Goal: Task Accomplishment & Management: Manage account settings

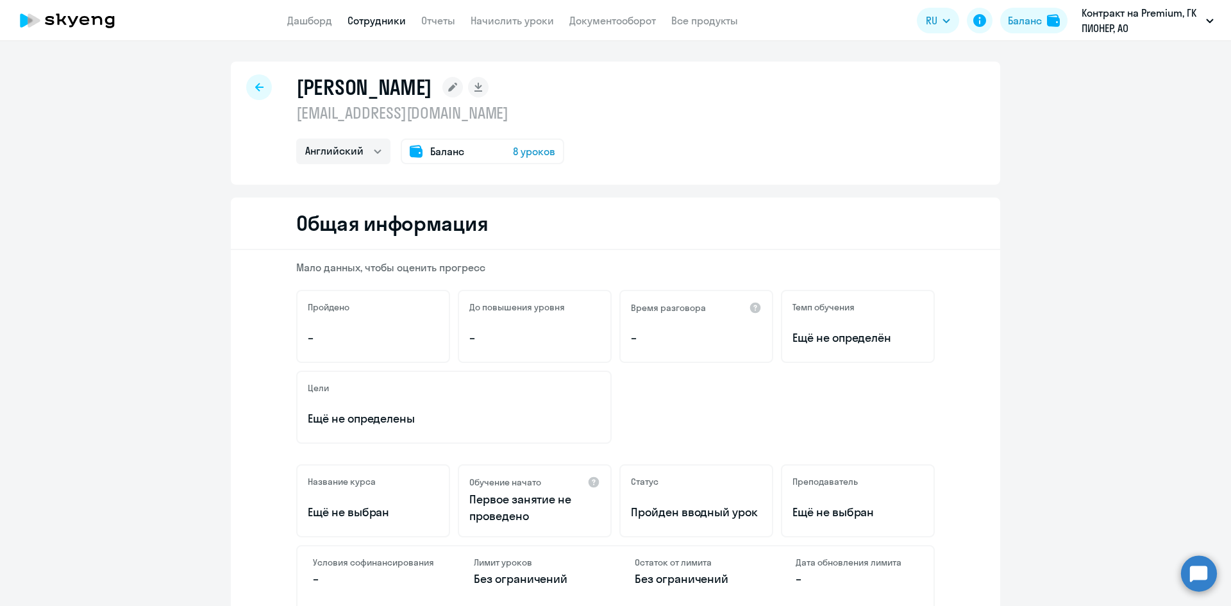
select select "english"
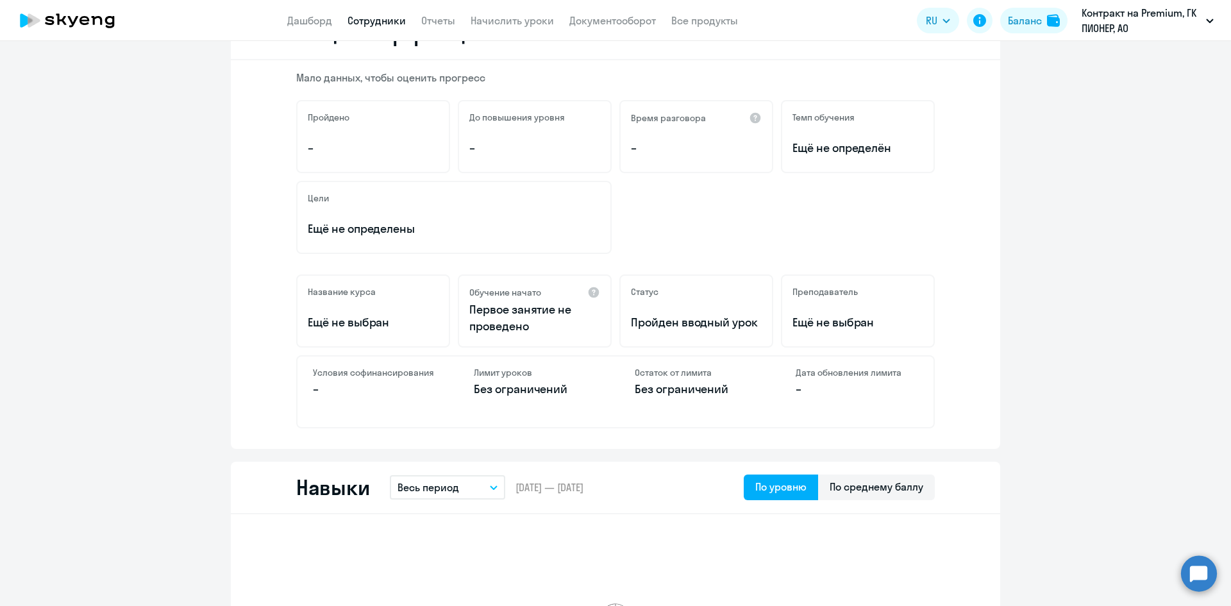
scroll to position [192, 0]
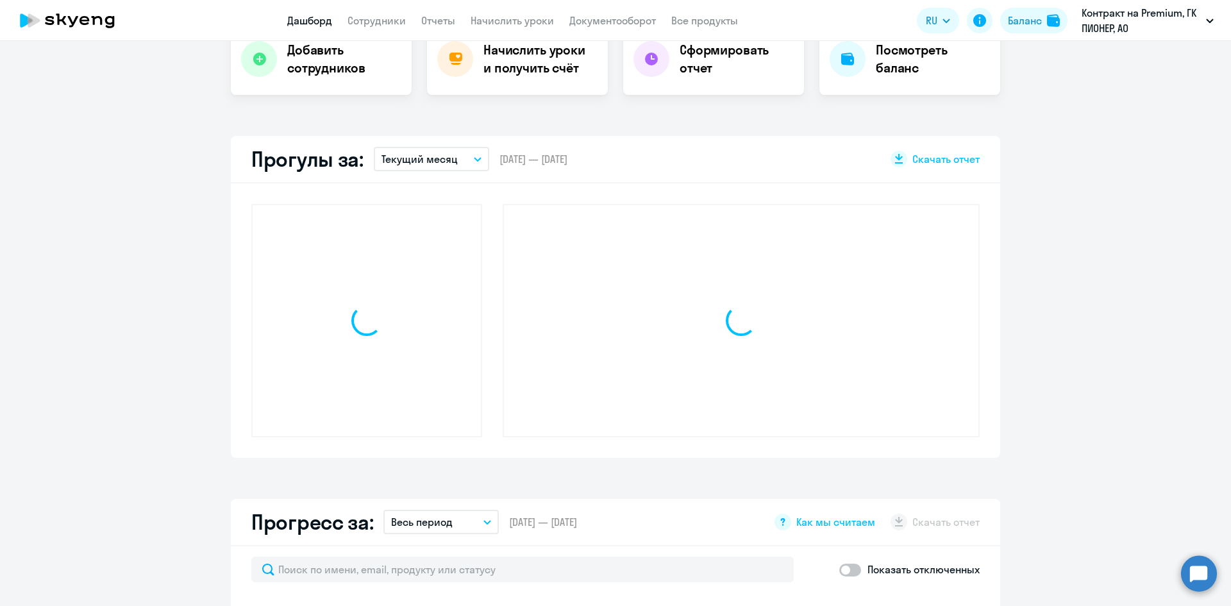
scroll to position [282, 0]
select select "30"
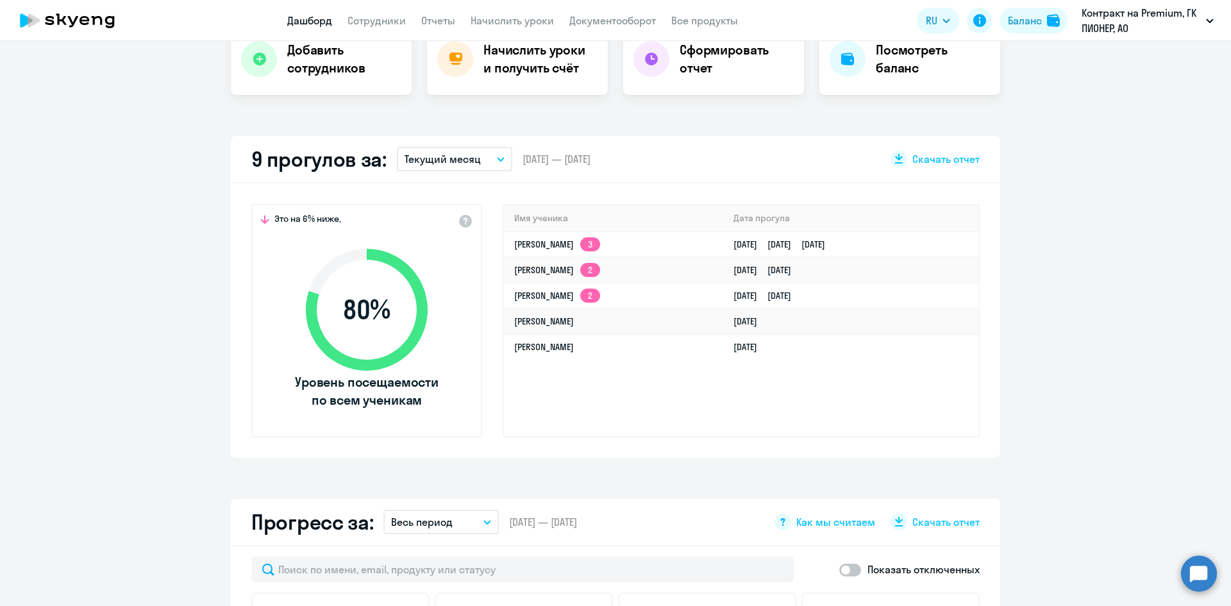
click at [433, 158] on p "Текущий месяц" at bounding box center [443, 158] width 76 height 15
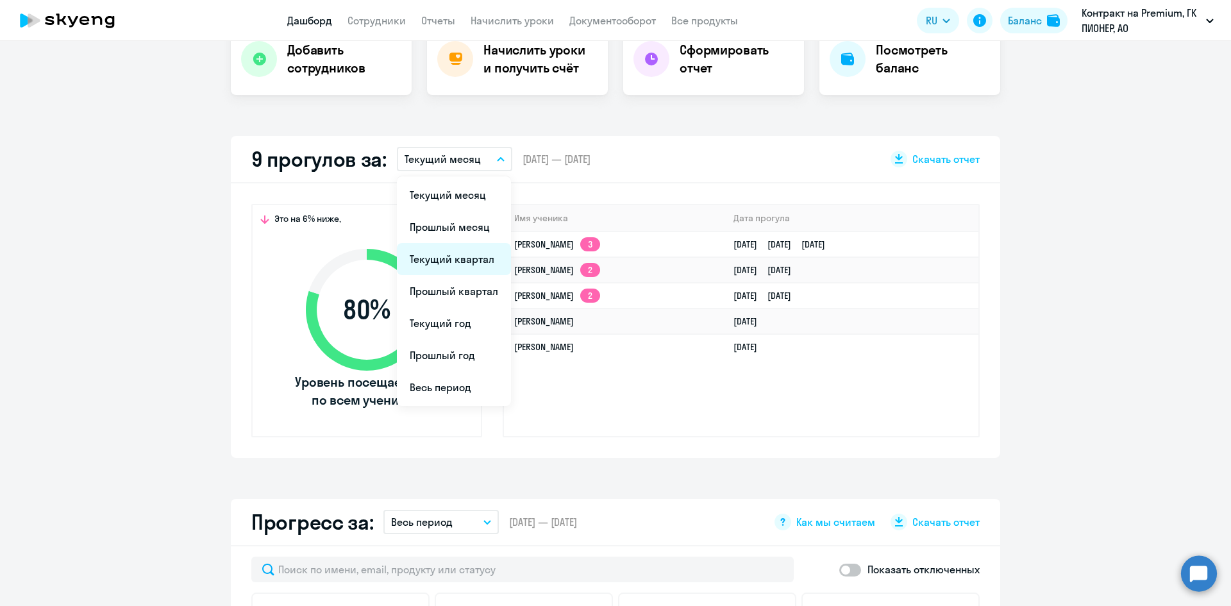
click at [463, 256] on li "Текущий квартал" at bounding box center [454, 259] width 114 height 32
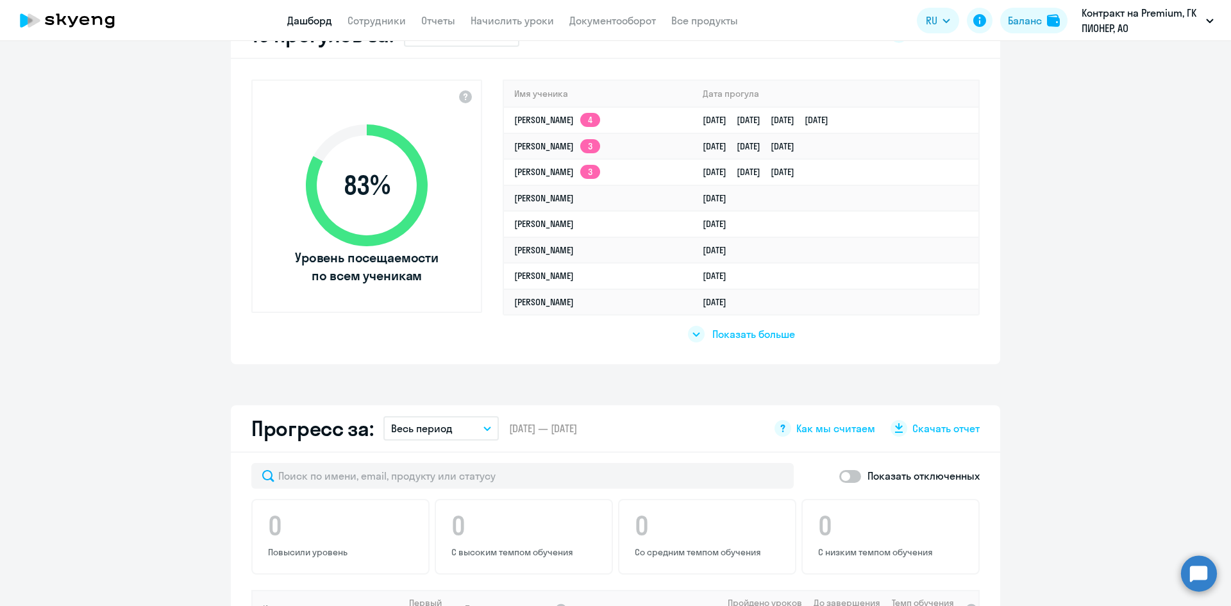
scroll to position [410, 0]
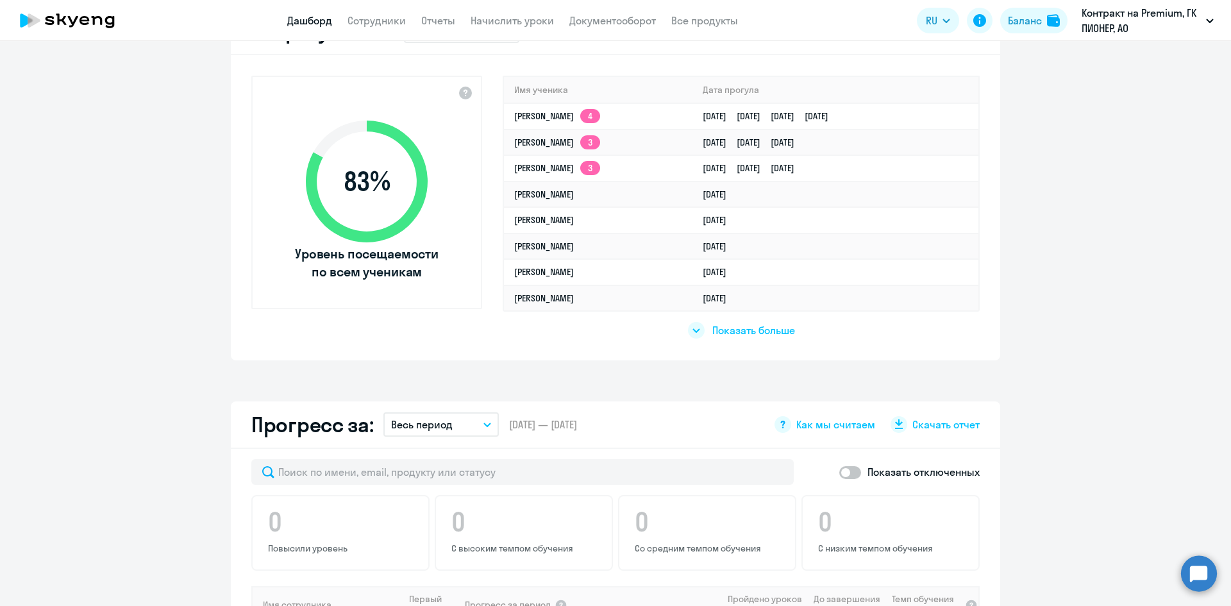
click at [730, 329] on span "Показать больше" at bounding box center [753, 330] width 83 height 14
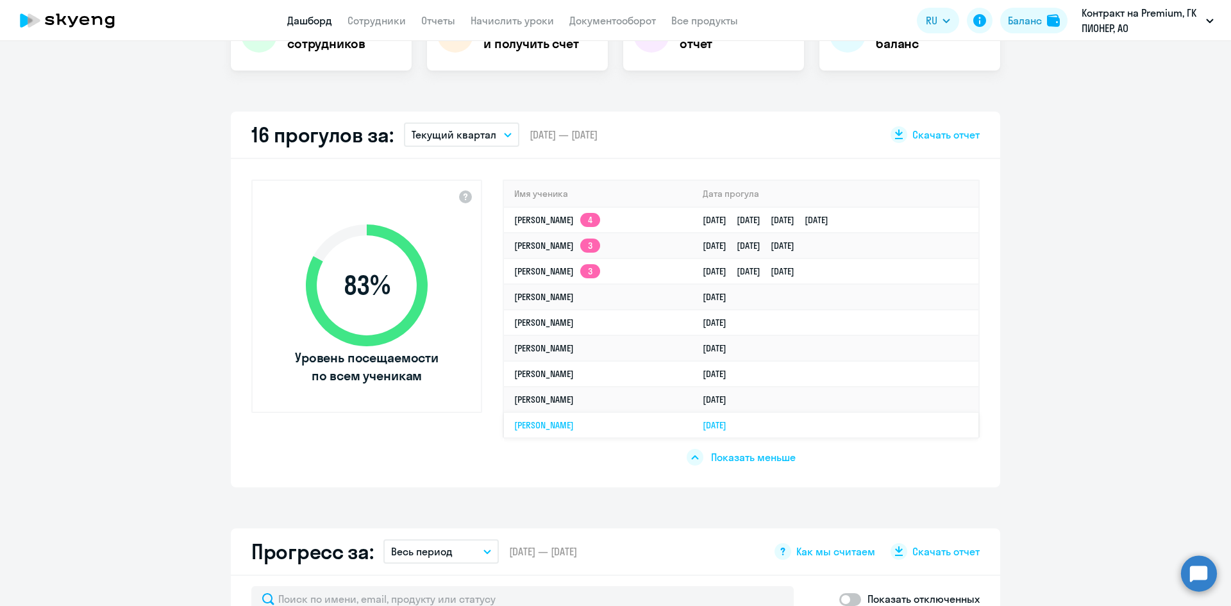
scroll to position [282, 0]
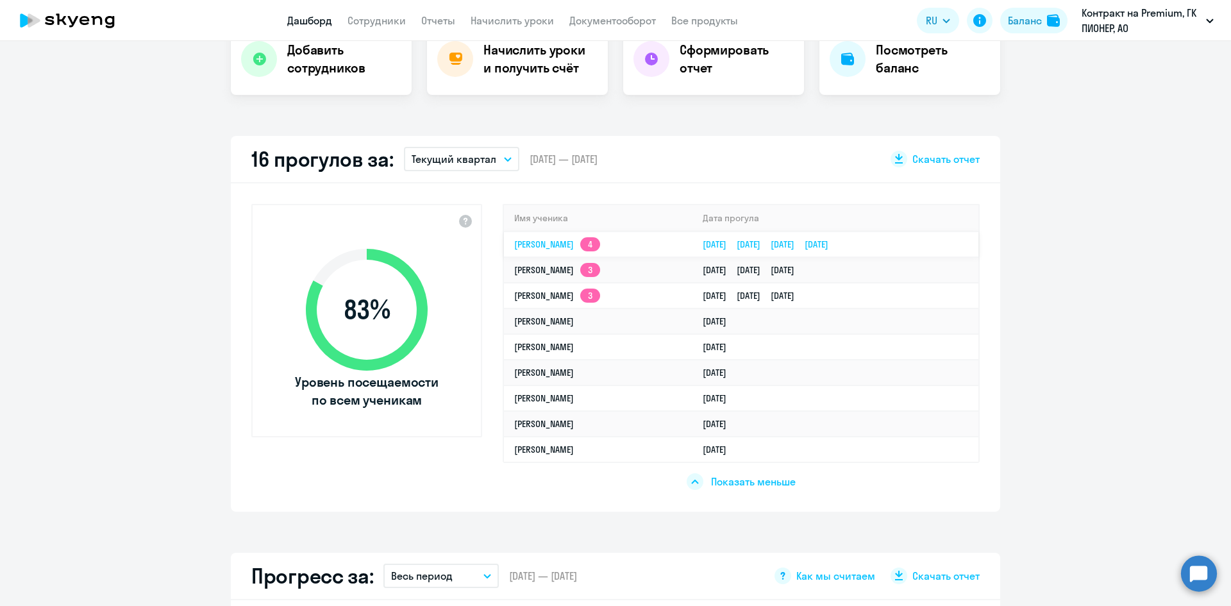
click at [600, 248] on link "[PERSON_NAME] 4" at bounding box center [557, 244] width 86 height 12
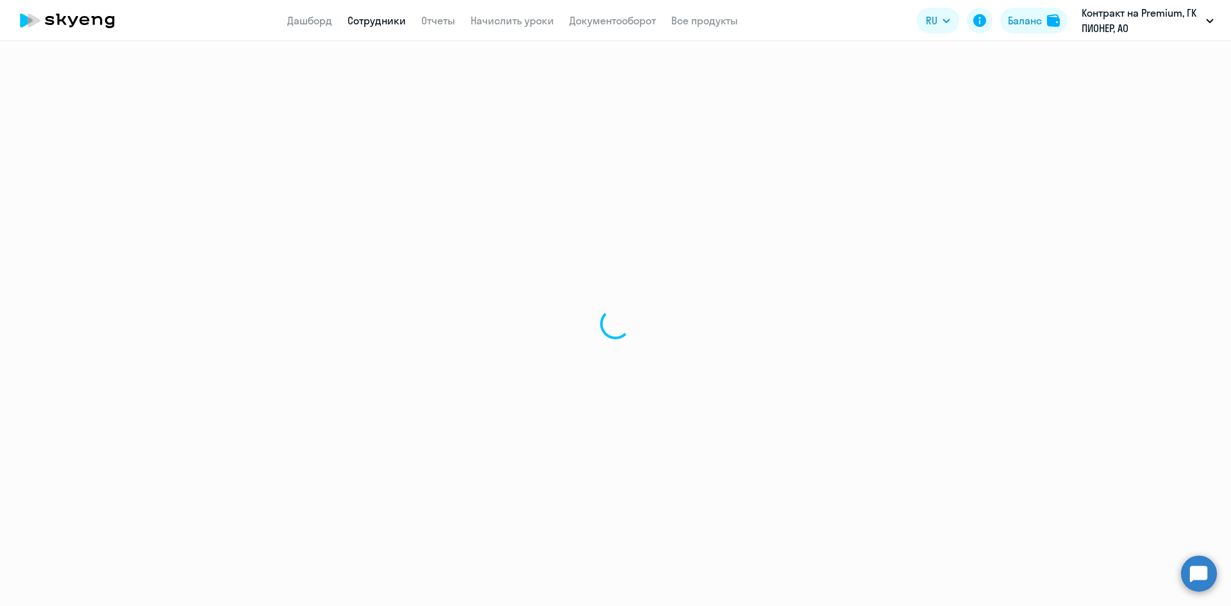
select select "english"
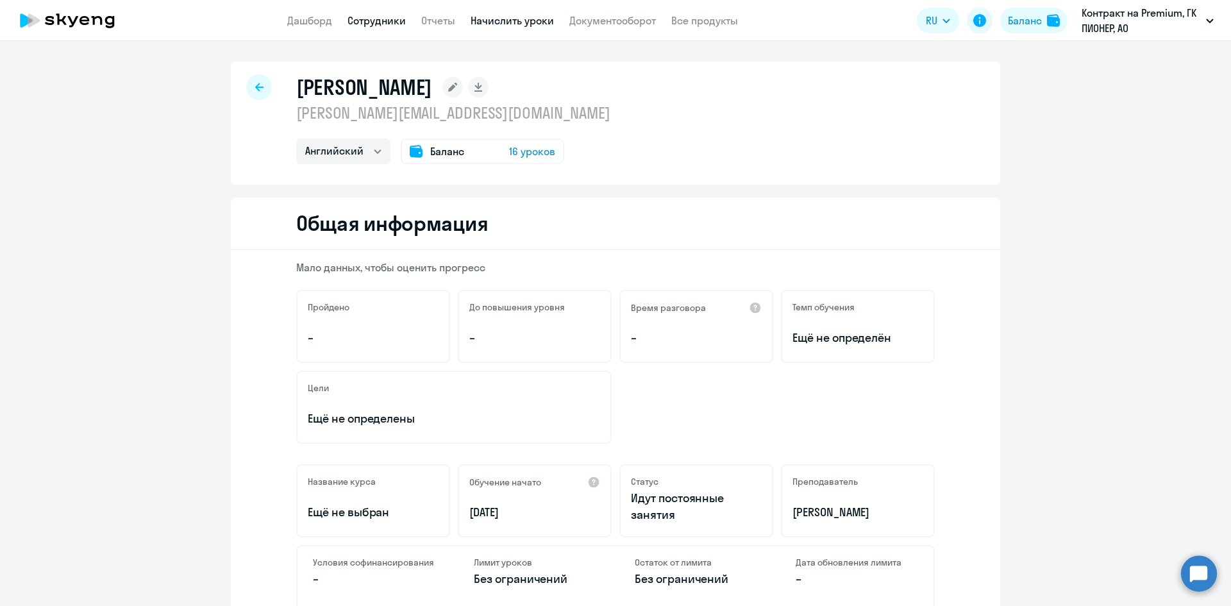
click at [504, 26] on link "Начислить уроки" at bounding box center [512, 20] width 83 height 13
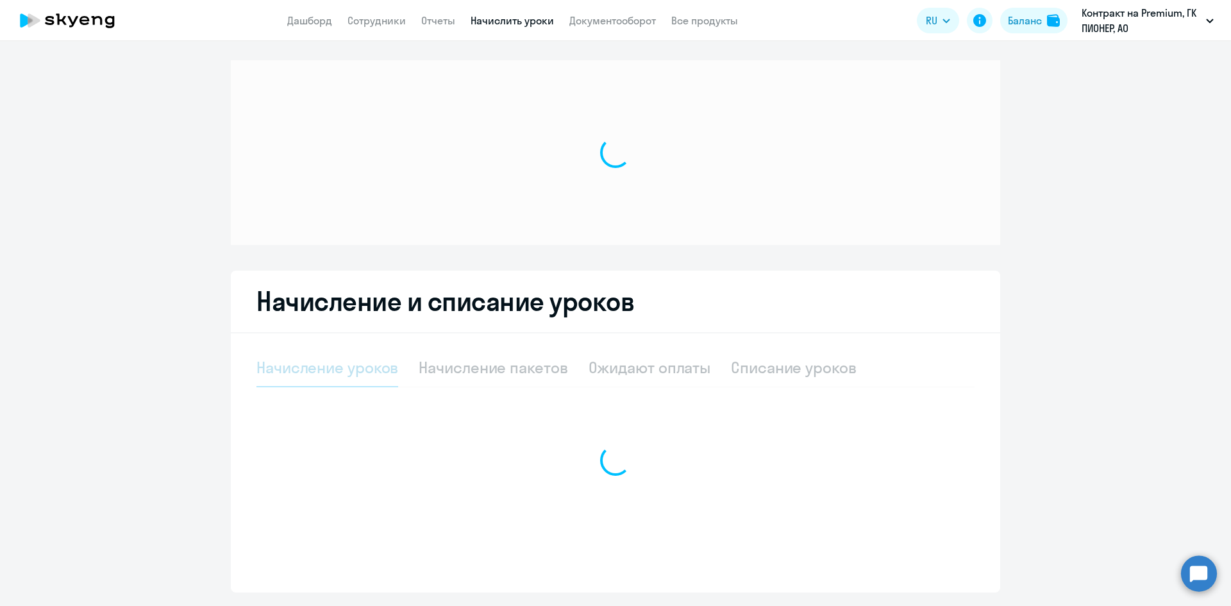
select select "10"
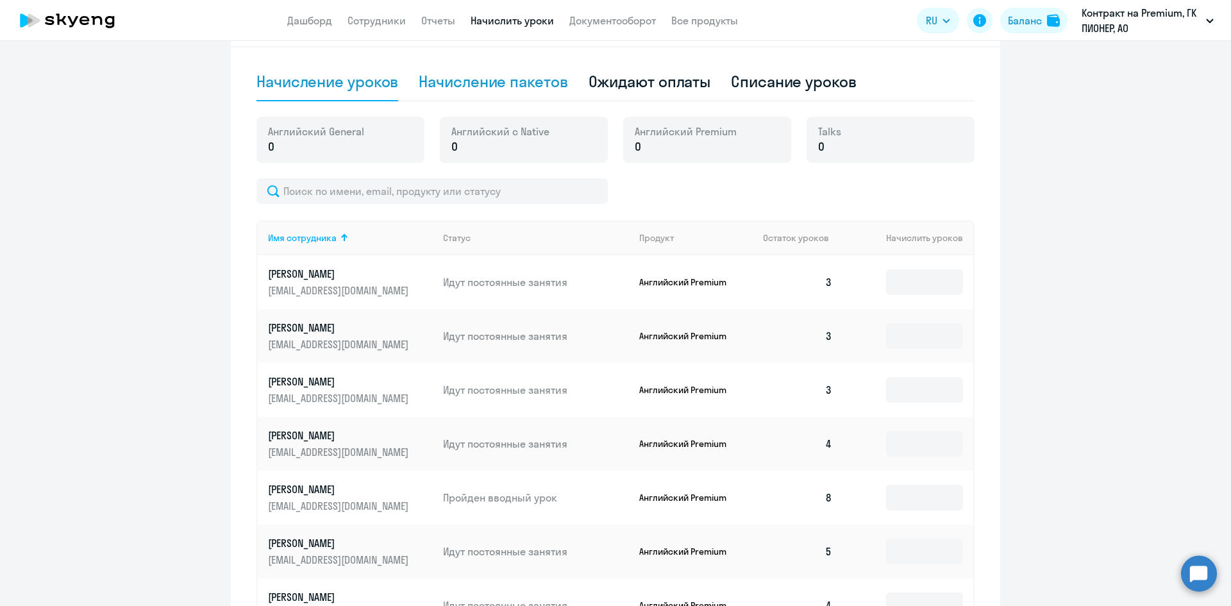
scroll to position [385, 0]
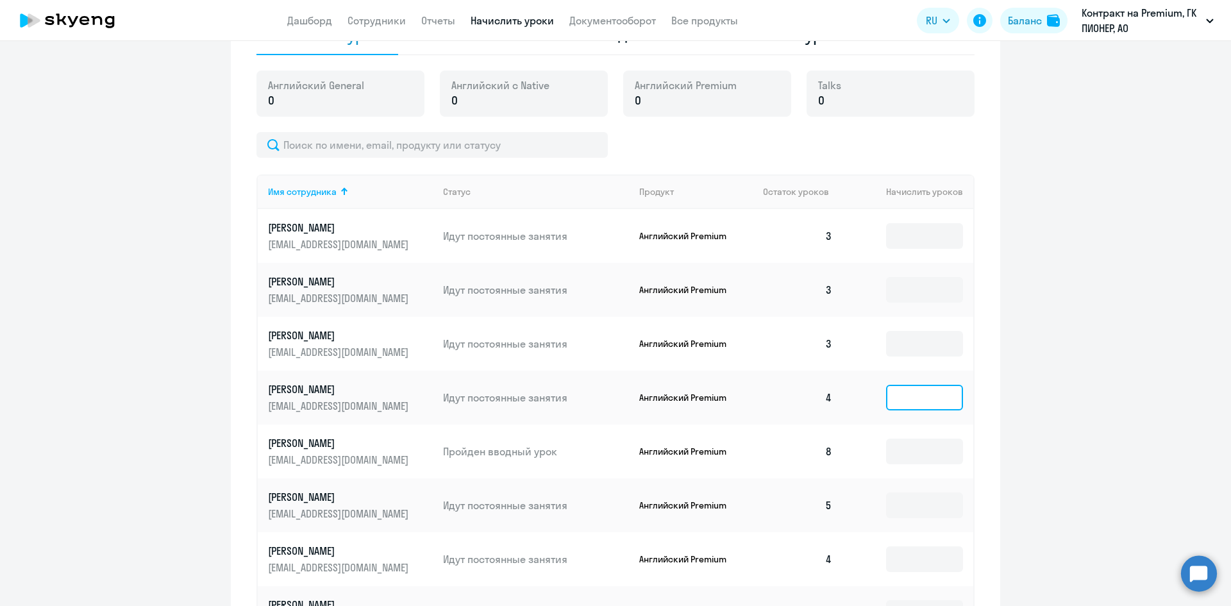
click at [916, 394] on input at bounding box center [924, 398] width 77 height 26
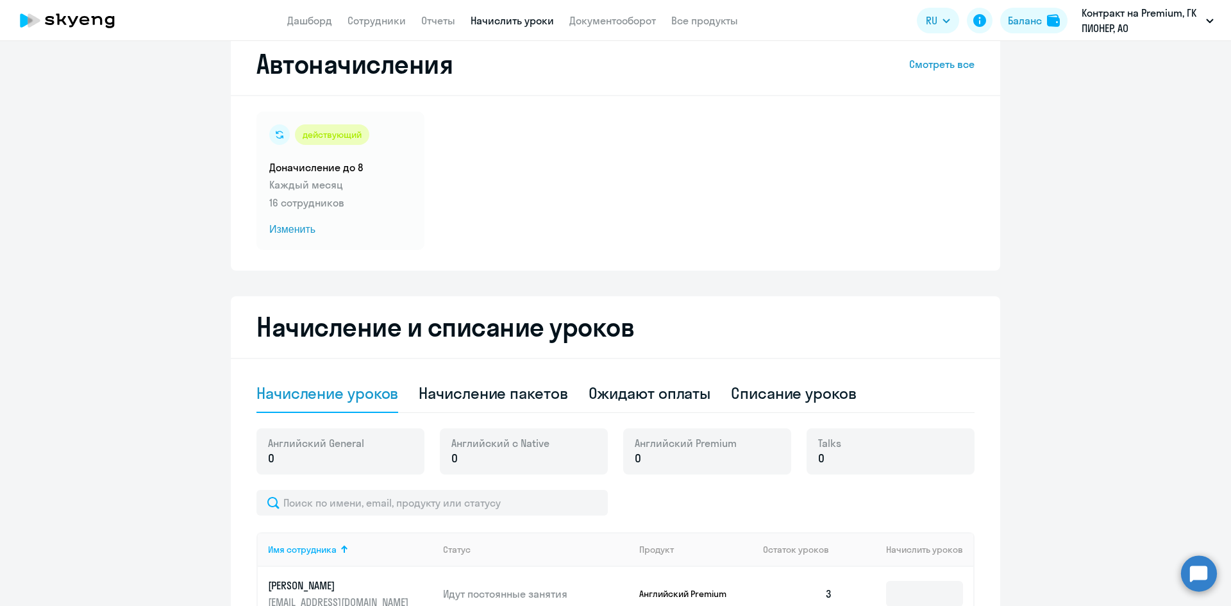
scroll to position [0, 0]
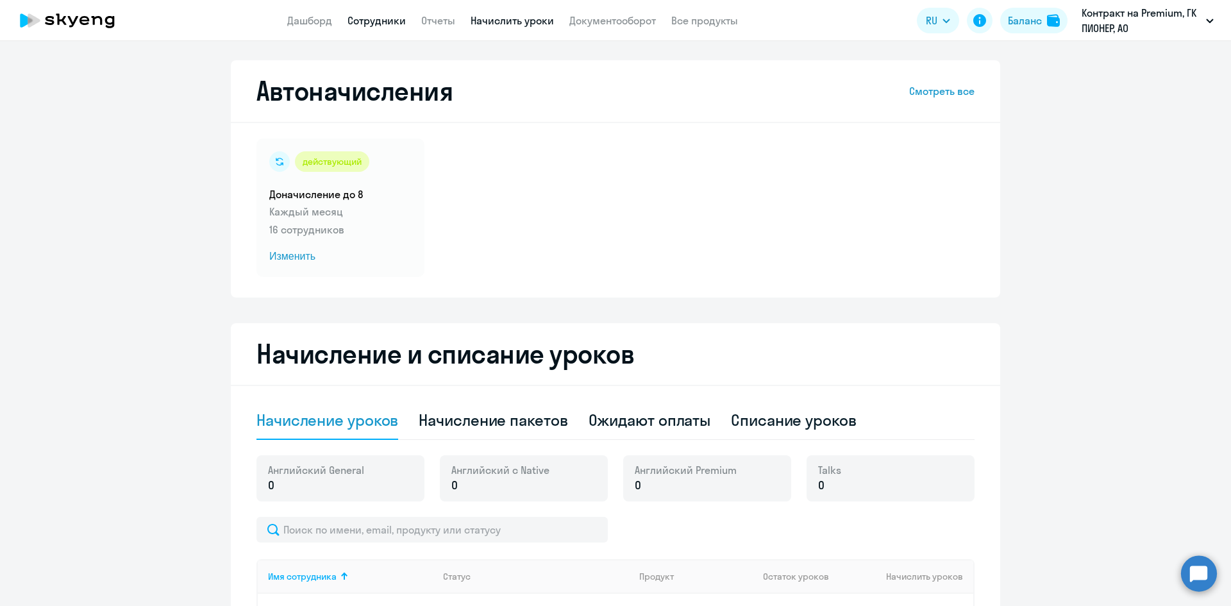
click at [378, 24] on link "Сотрудники" at bounding box center [376, 20] width 58 height 13
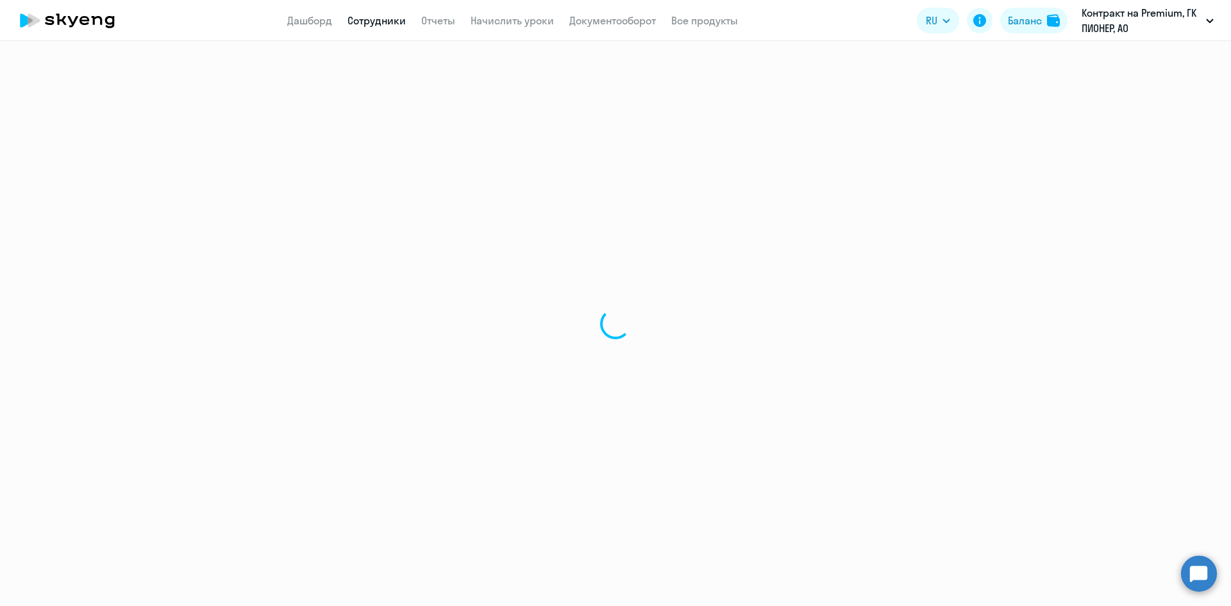
select select "30"
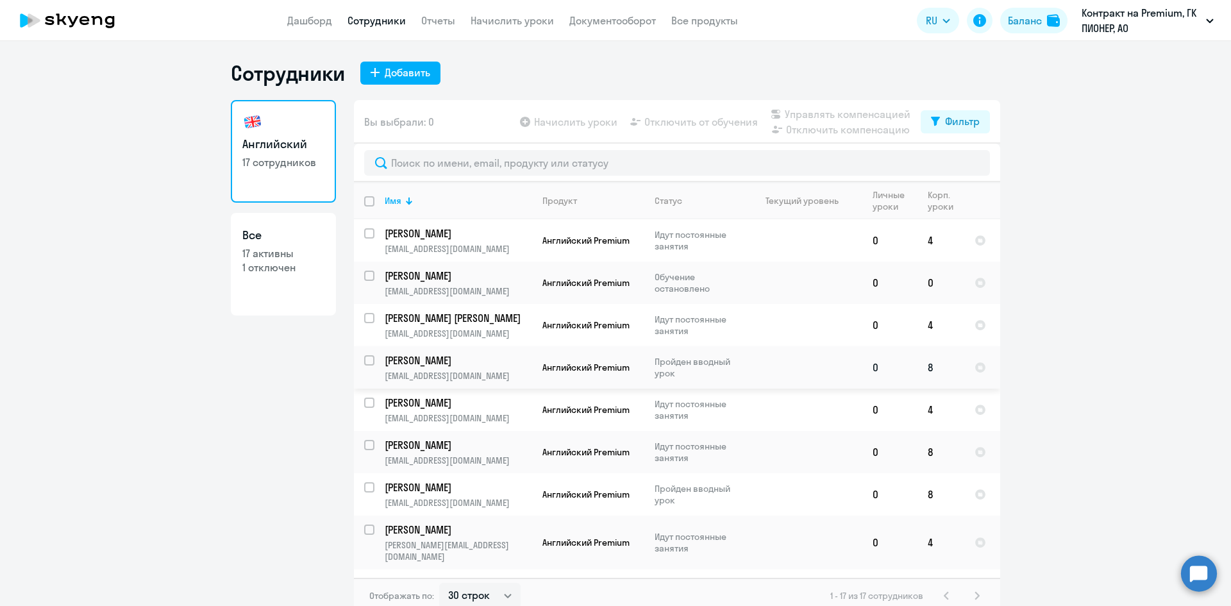
click at [473, 364] on p "[PERSON_NAME]" at bounding box center [457, 360] width 145 height 14
select select "english"
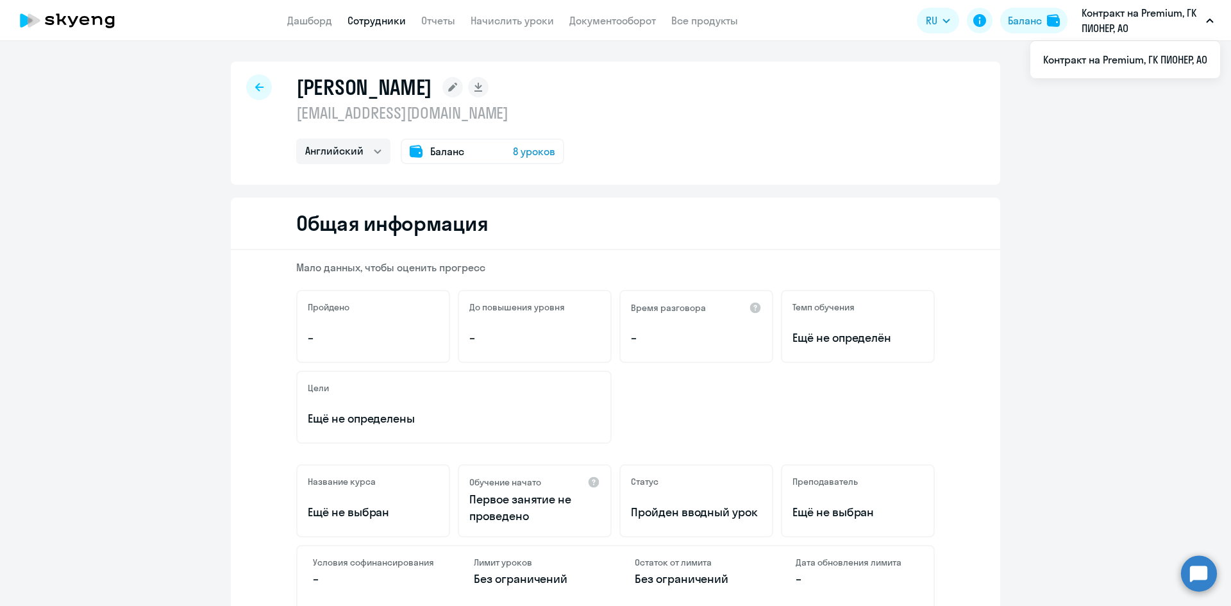
click at [1109, 25] on p "Контракт на Premium, ГК ПИОНЕР, АО" at bounding box center [1141, 20] width 119 height 31
click at [1019, 17] on div "Баланс" at bounding box center [1025, 20] width 34 height 15
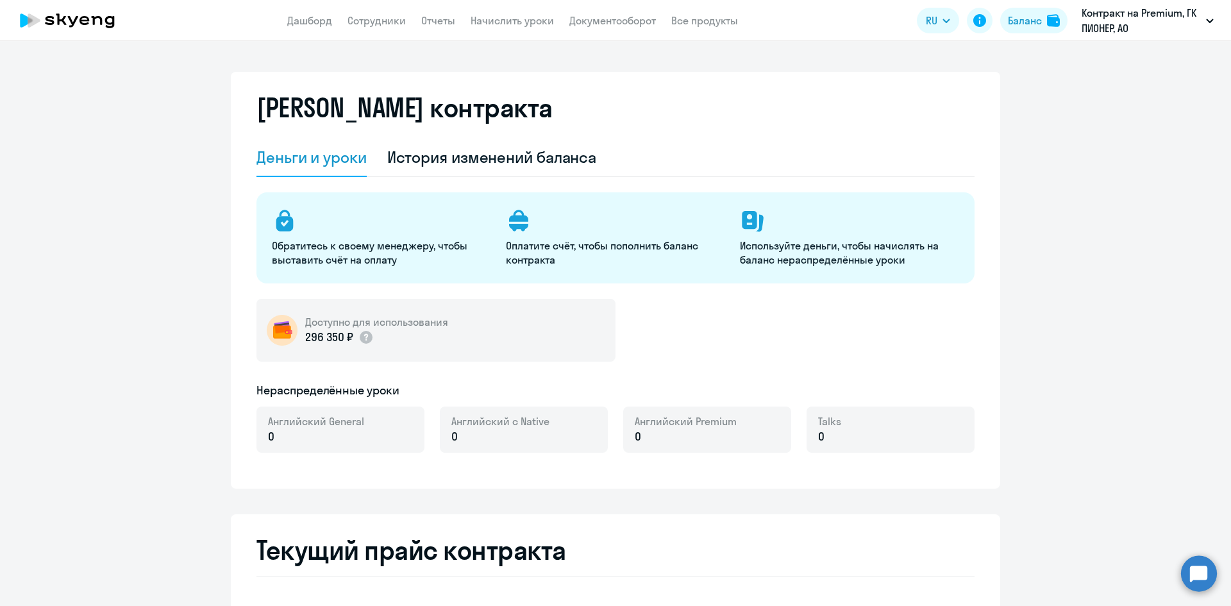
select select "english_adult_not_native_speaker"
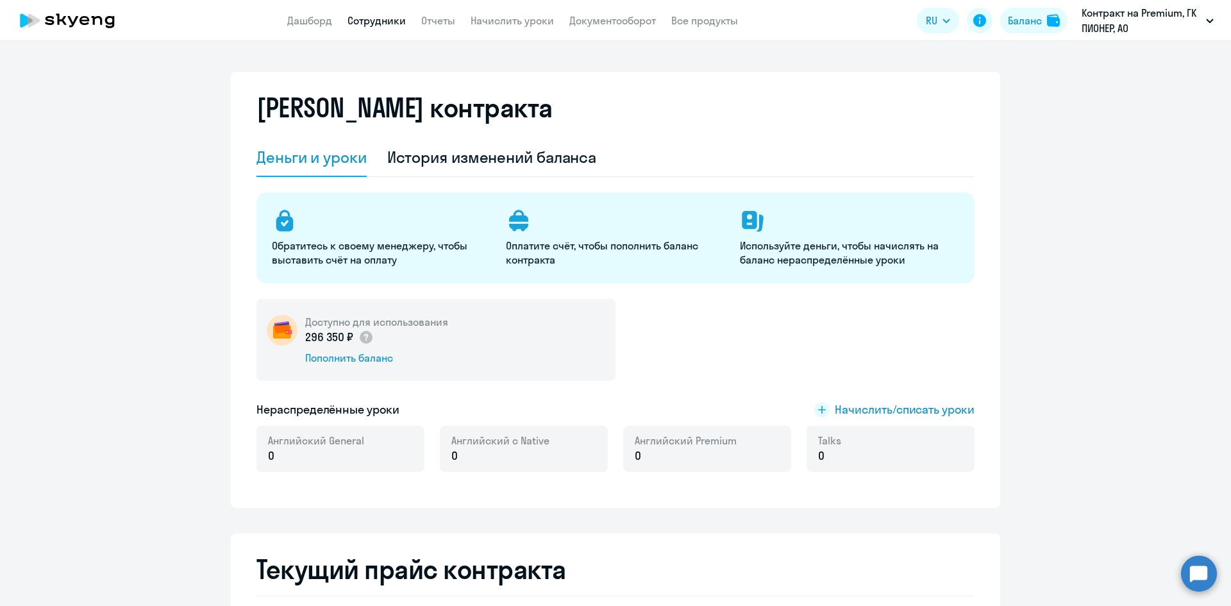
click at [363, 21] on link "Сотрудники" at bounding box center [376, 20] width 58 height 13
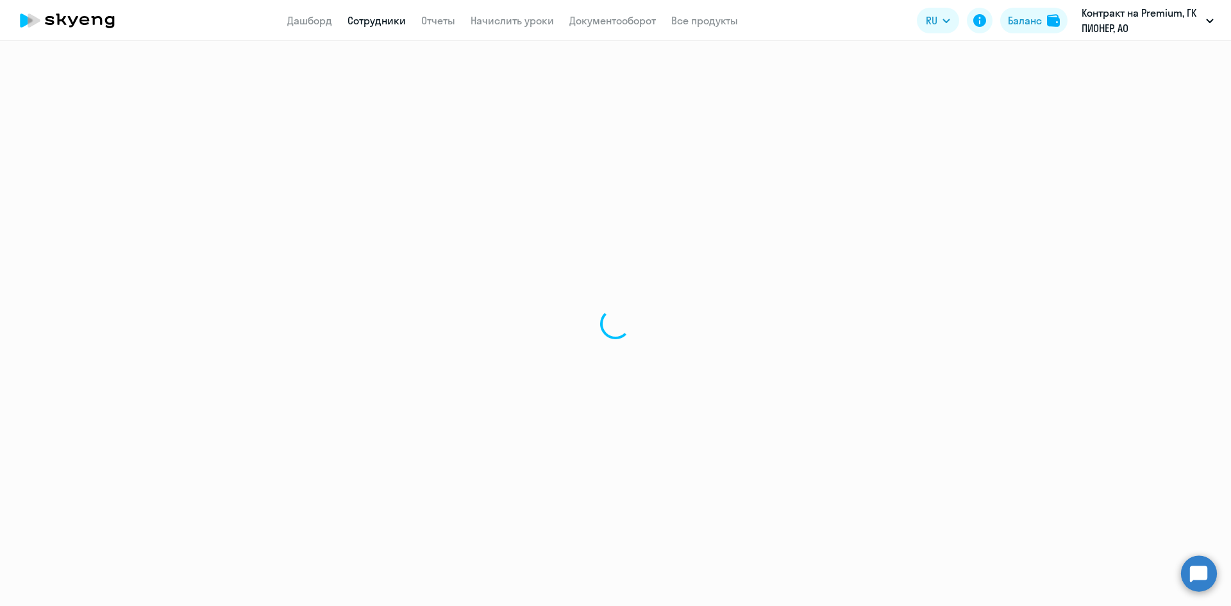
select select "30"
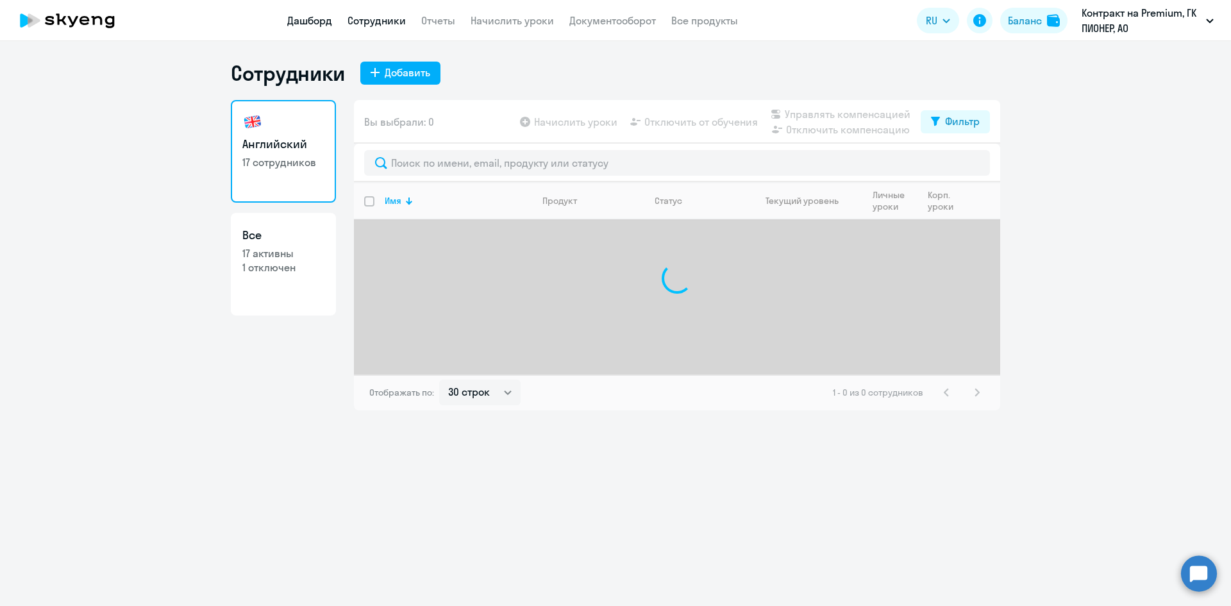
click at [328, 19] on link "Дашборд" at bounding box center [309, 20] width 45 height 13
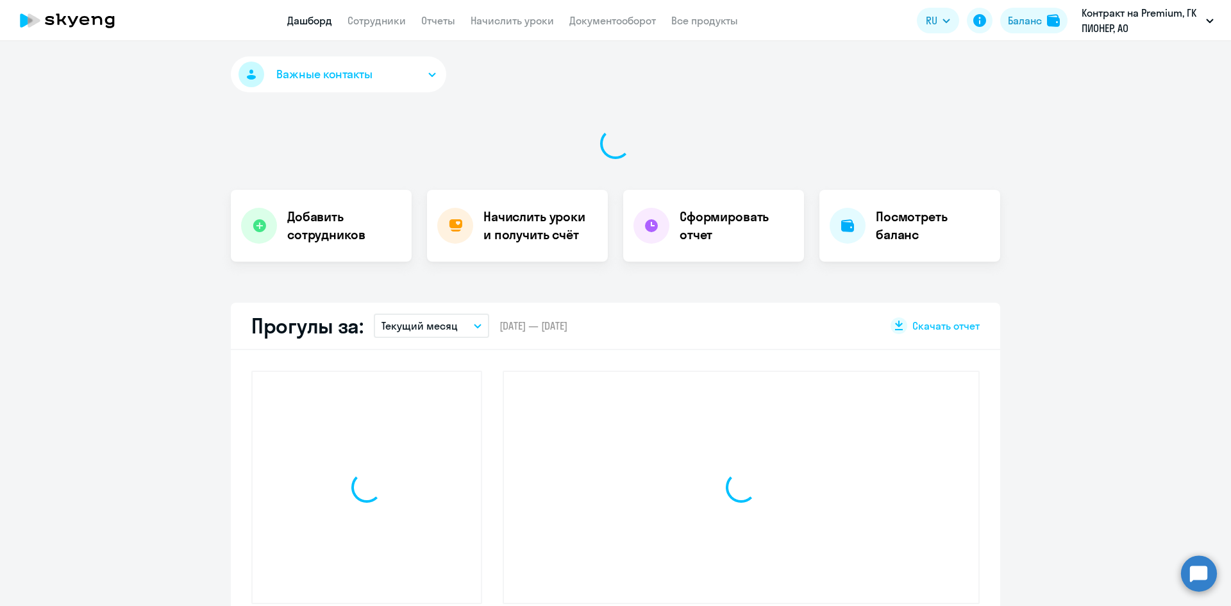
select select "30"
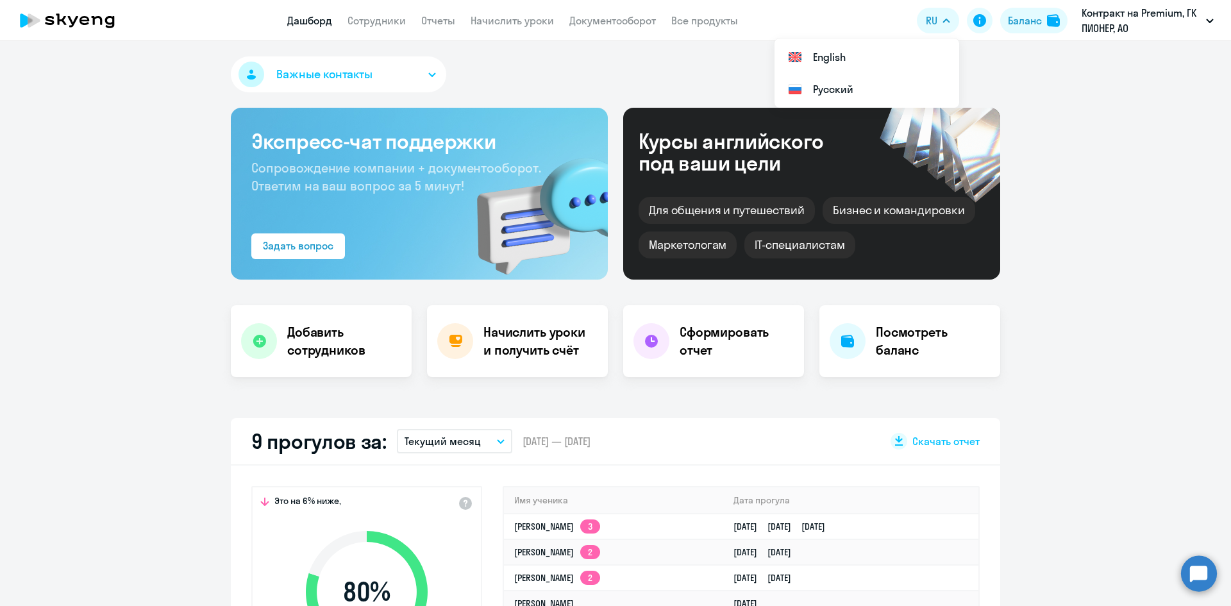
click at [335, 72] on span "Важные контакты" at bounding box center [324, 74] width 96 height 17
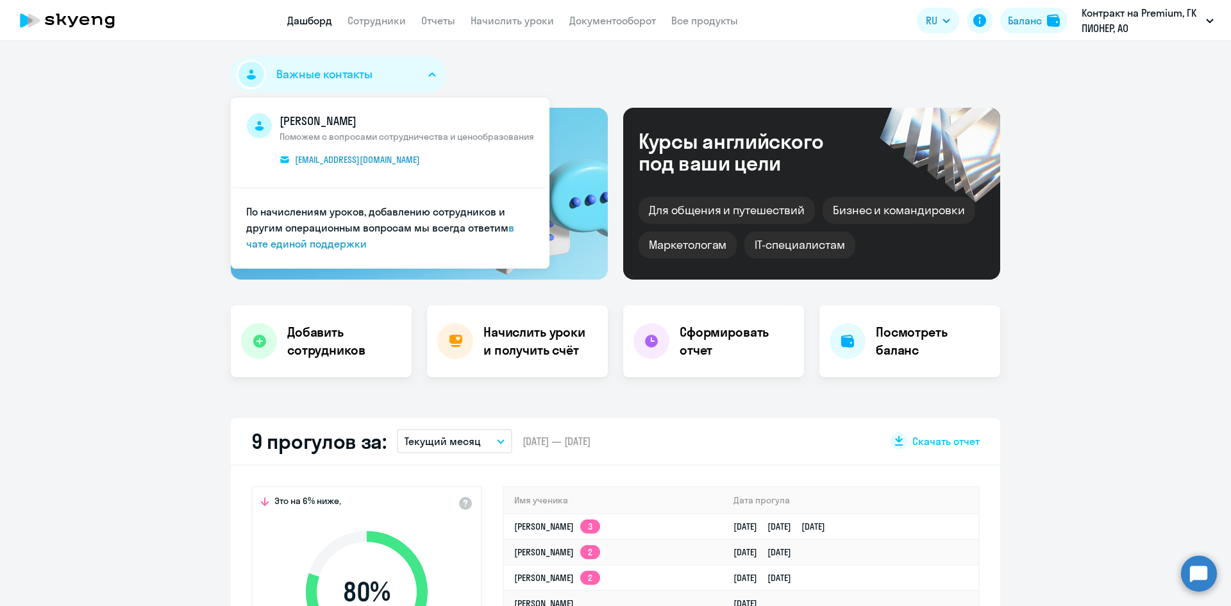
click at [490, 69] on div "Важные контакты [PERSON_NAME] Поможем с вопросами сотрудничества и ценообразова…" at bounding box center [615, 76] width 769 height 41
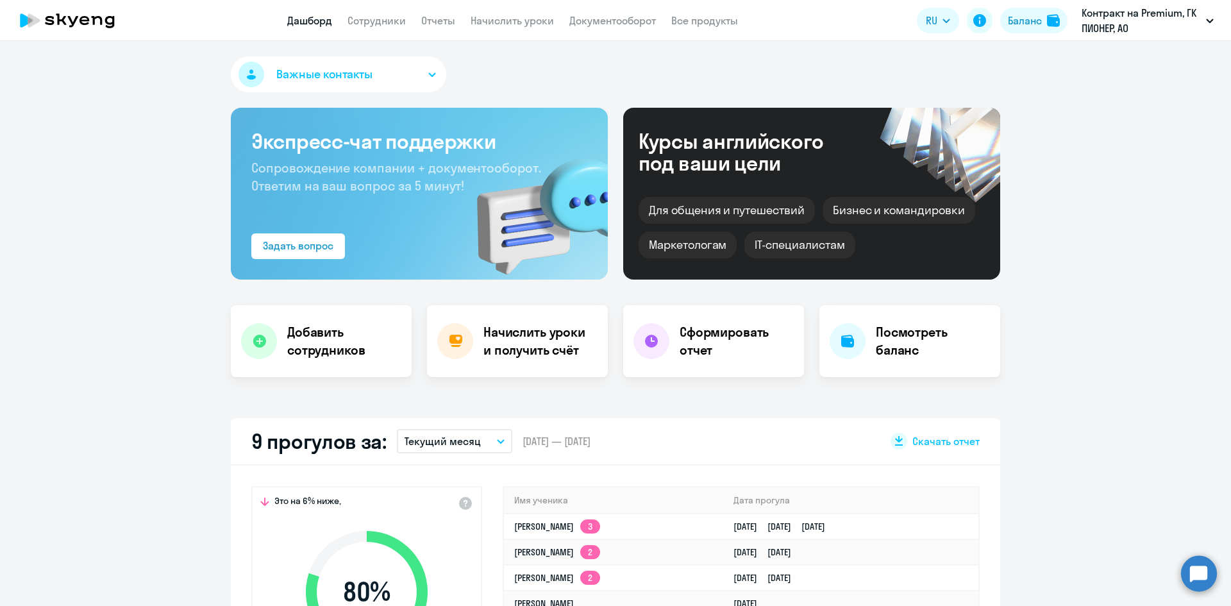
drag, startPoint x: 1194, startPoint y: 569, endPoint x: 1206, endPoint y: 560, distance: 15.0
click at [1195, 569] on circle at bounding box center [1199, 573] width 36 height 36
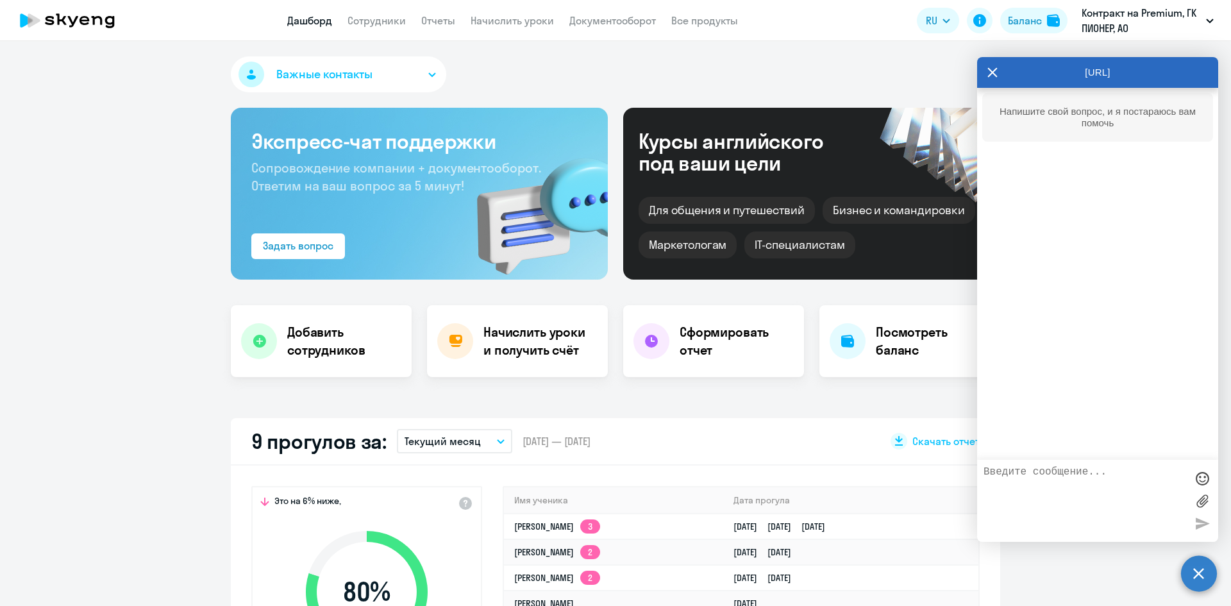
click at [1051, 476] on textarea at bounding box center [1084, 500] width 203 height 69
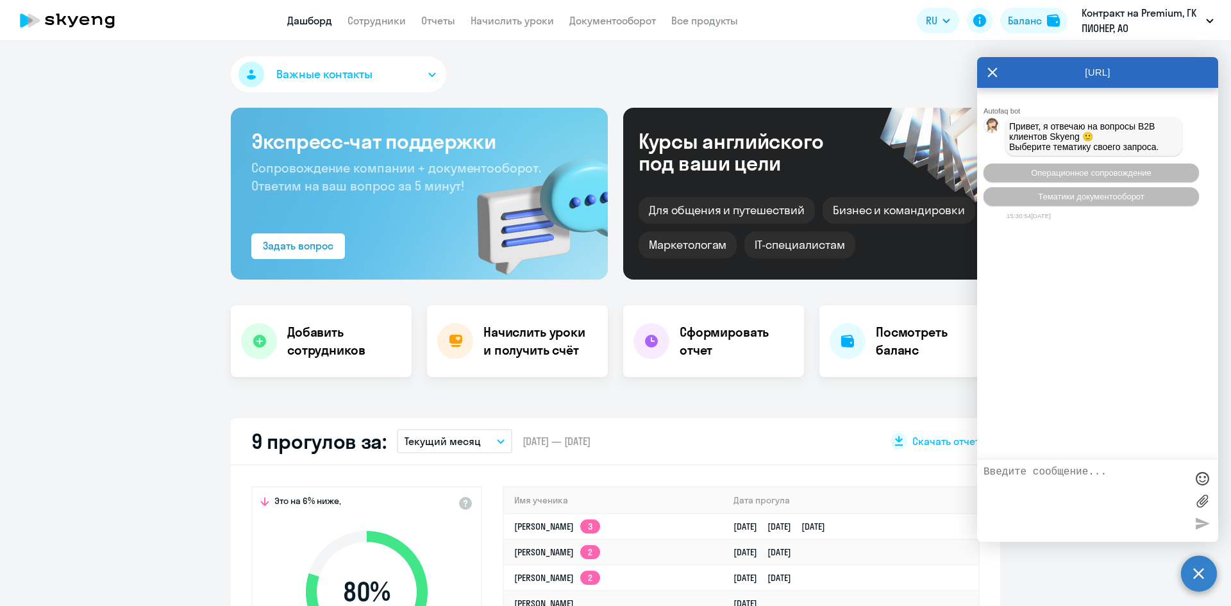
click at [1044, 478] on textarea at bounding box center [1084, 500] width 203 height 69
type textarea "добрый день. напомните, пожалуйста, в каком разделе можно списать уроки с сотру…"
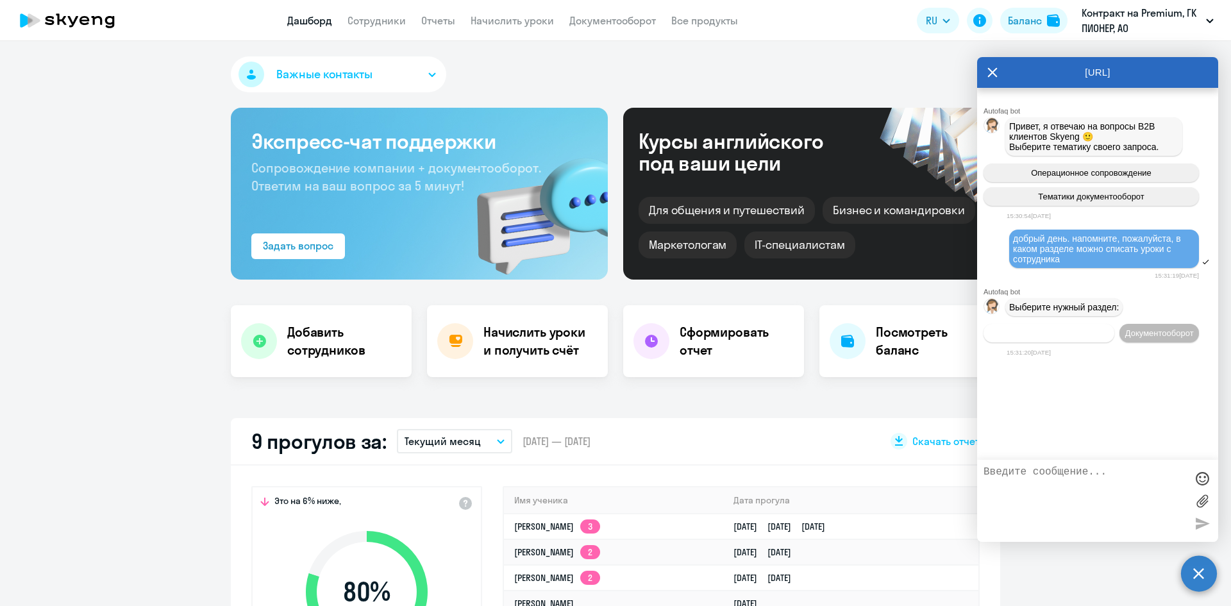
click at [1071, 340] on button "Операционное сопровождение" at bounding box center [1048, 333] width 131 height 19
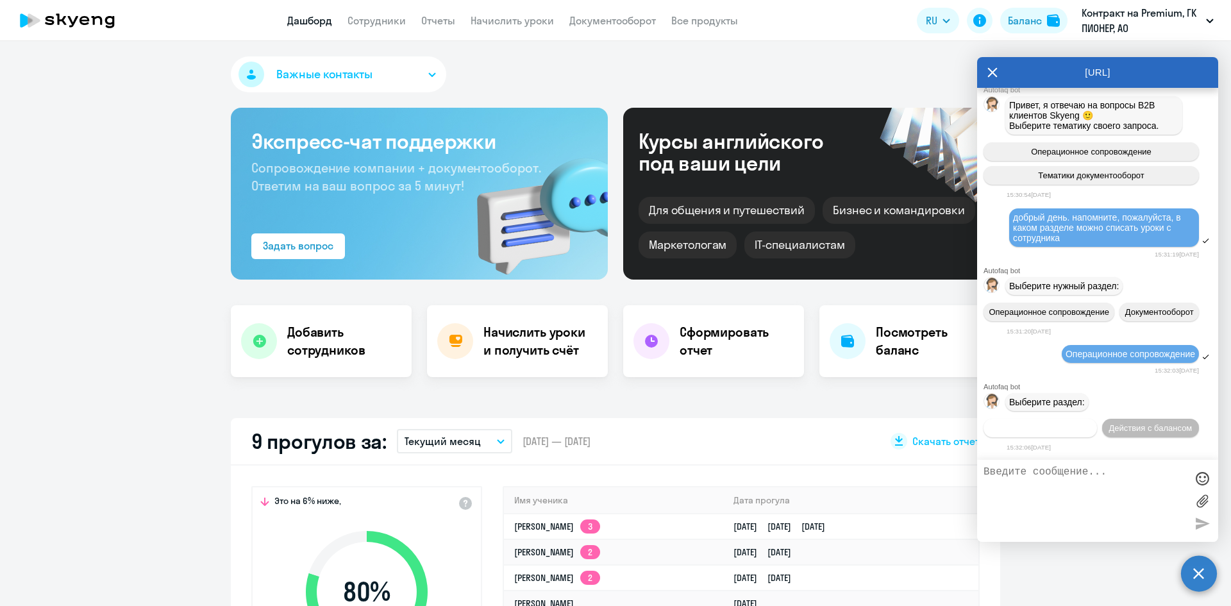
click at [1062, 423] on span "Действия по сотрудникам" at bounding box center [1040, 428] width 99 height 10
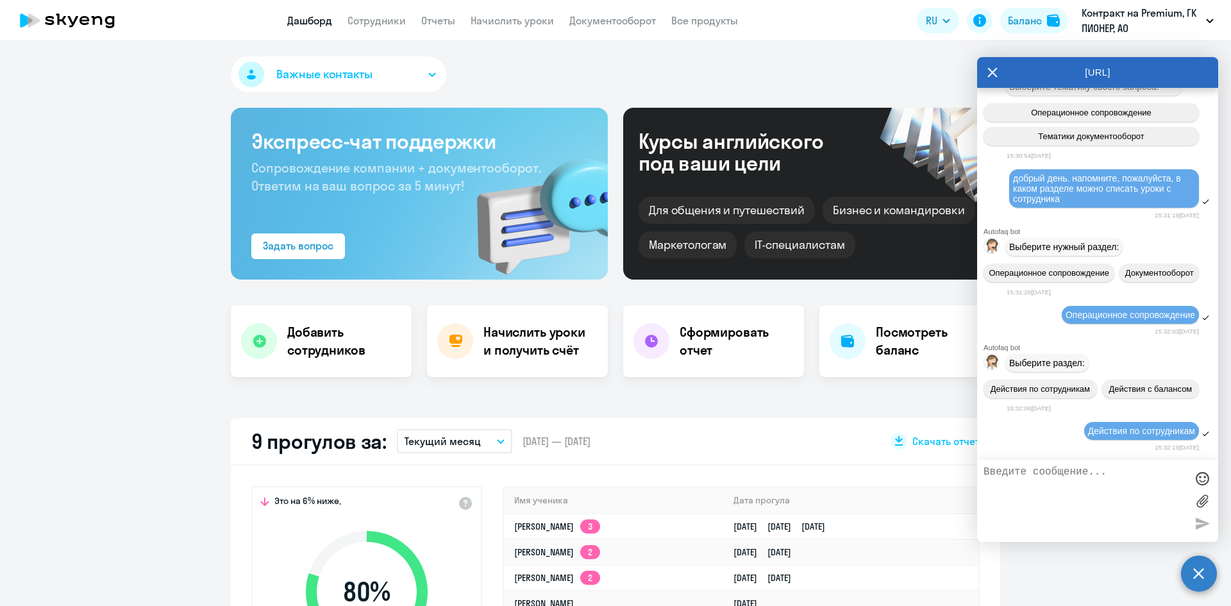
scroll to position [260, 0]
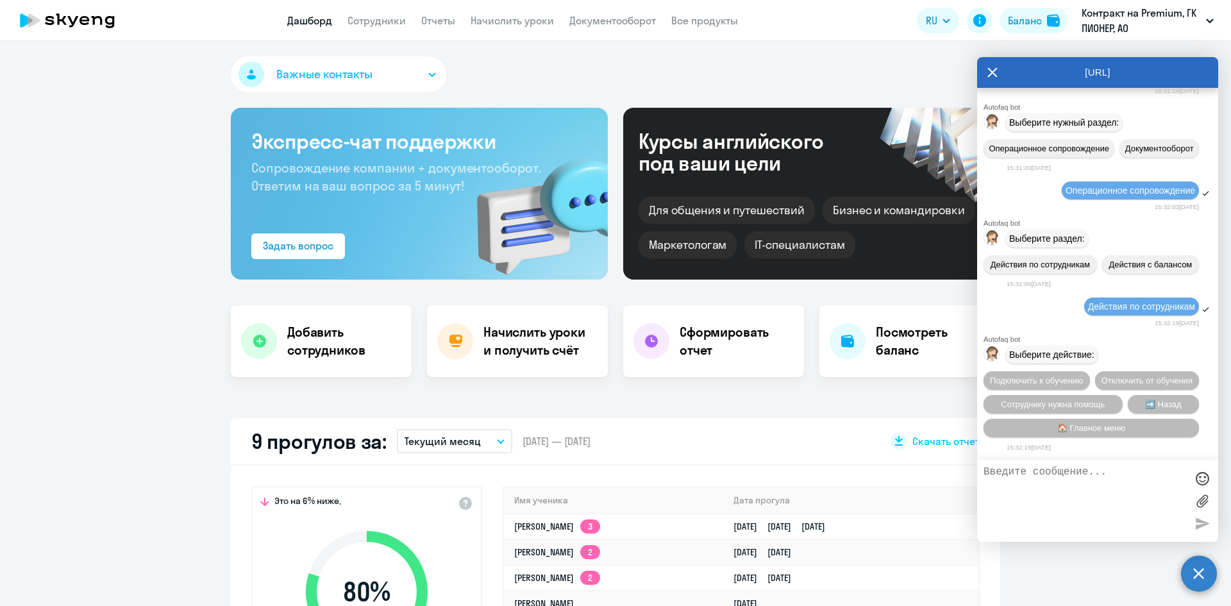
click at [657, 400] on div "Важные контакты [PERSON_NAME] Поможем с вопросами сотрудничества и ценообразова…" at bounding box center [615, 323] width 1231 height 565
click at [512, 316] on div "Начислить уроки и получить счёт" at bounding box center [517, 341] width 181 height 72
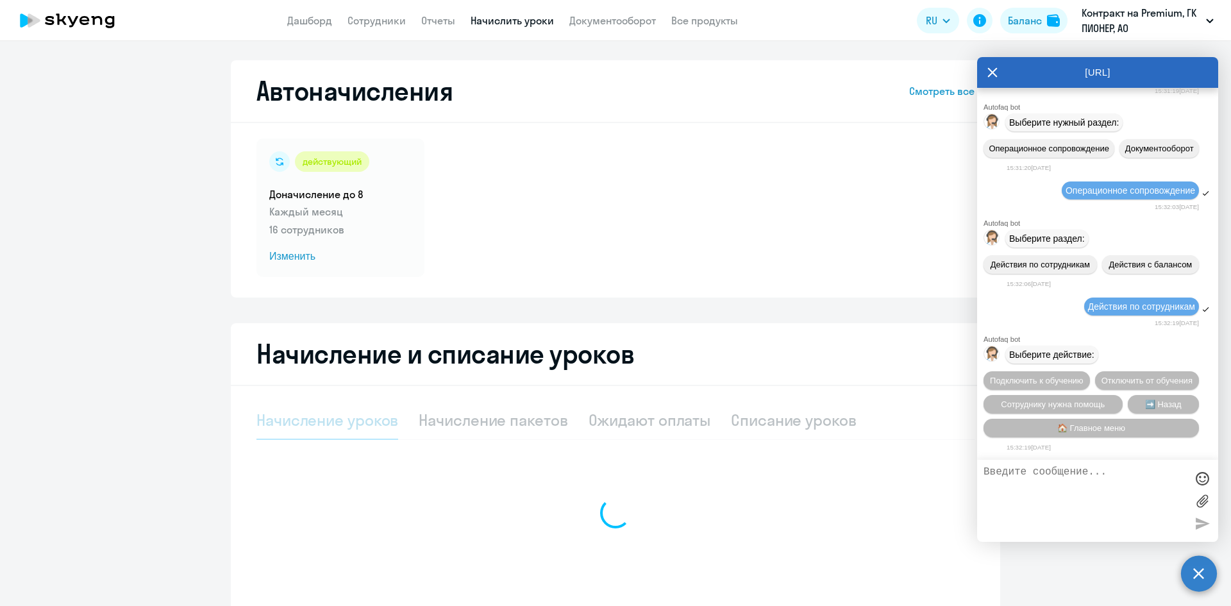
select select "10"
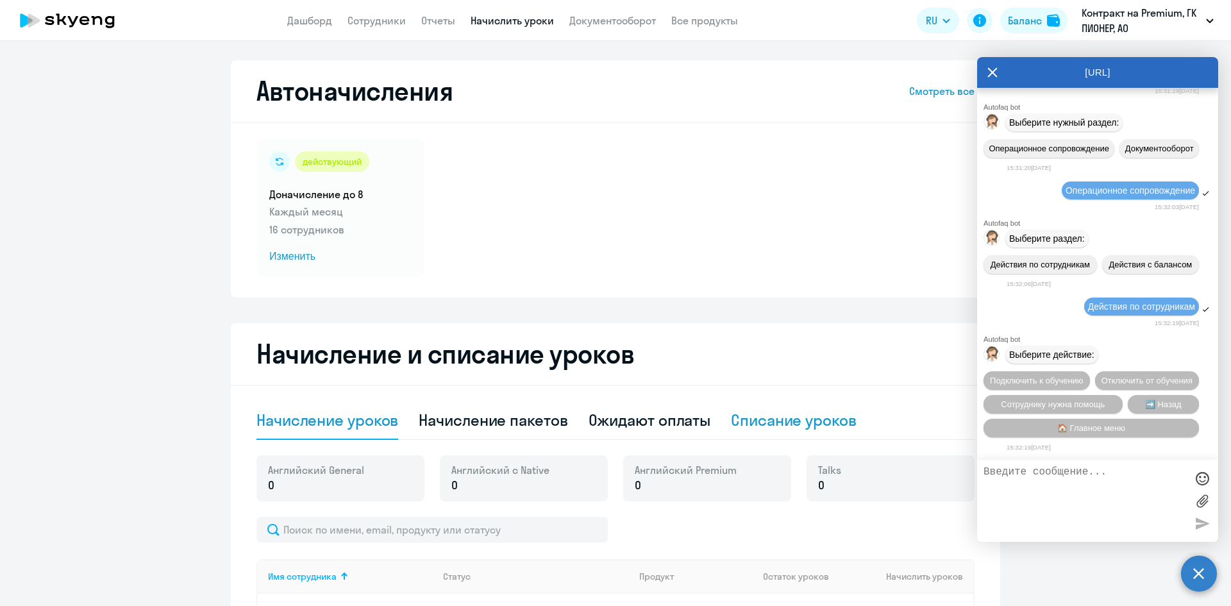
click at [745, 417] on div "Списание уроков" at bounding box center [794, 420] width 126 height 21
select select "10"
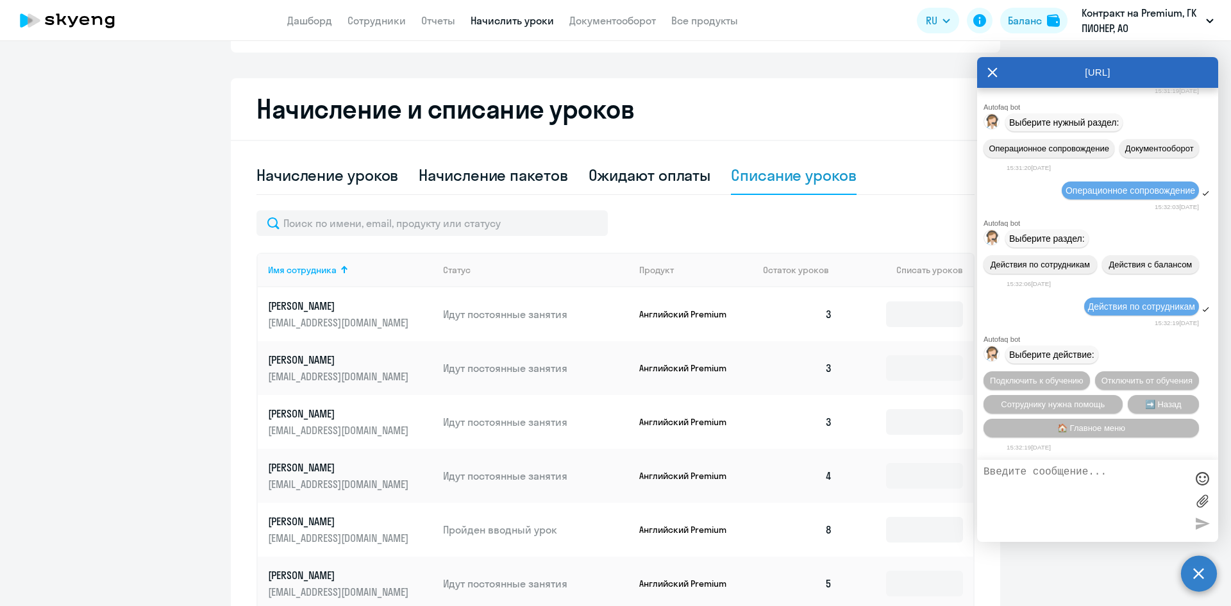
scroll to position [321, 0]
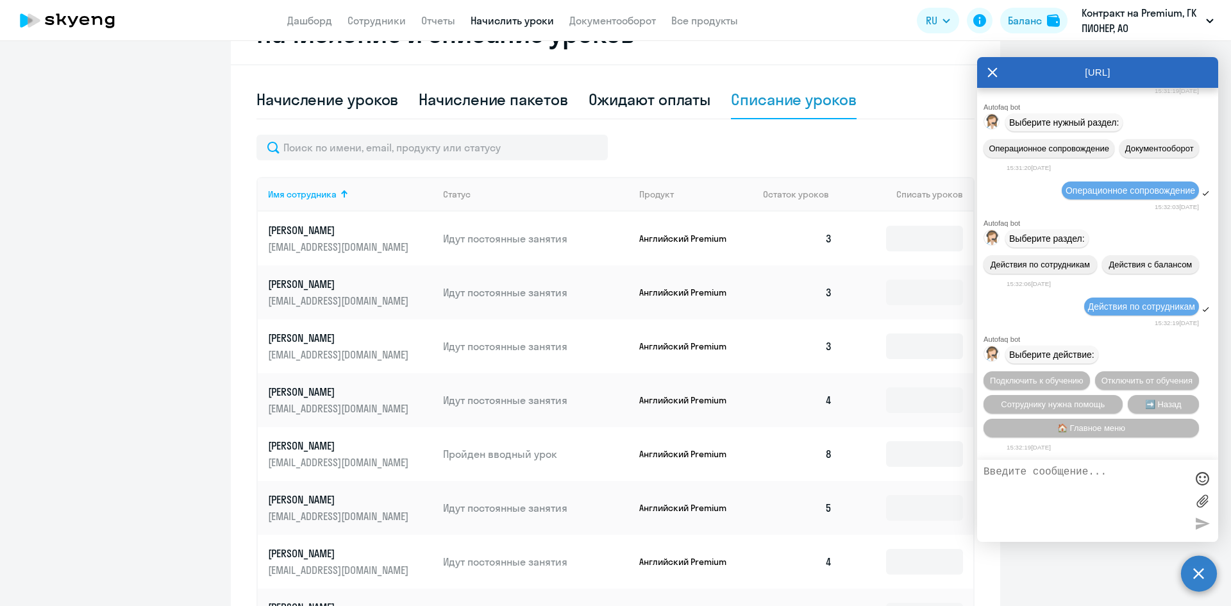
click at [994, 74] on icon at bounding box center [993, 73] width 10 height 10
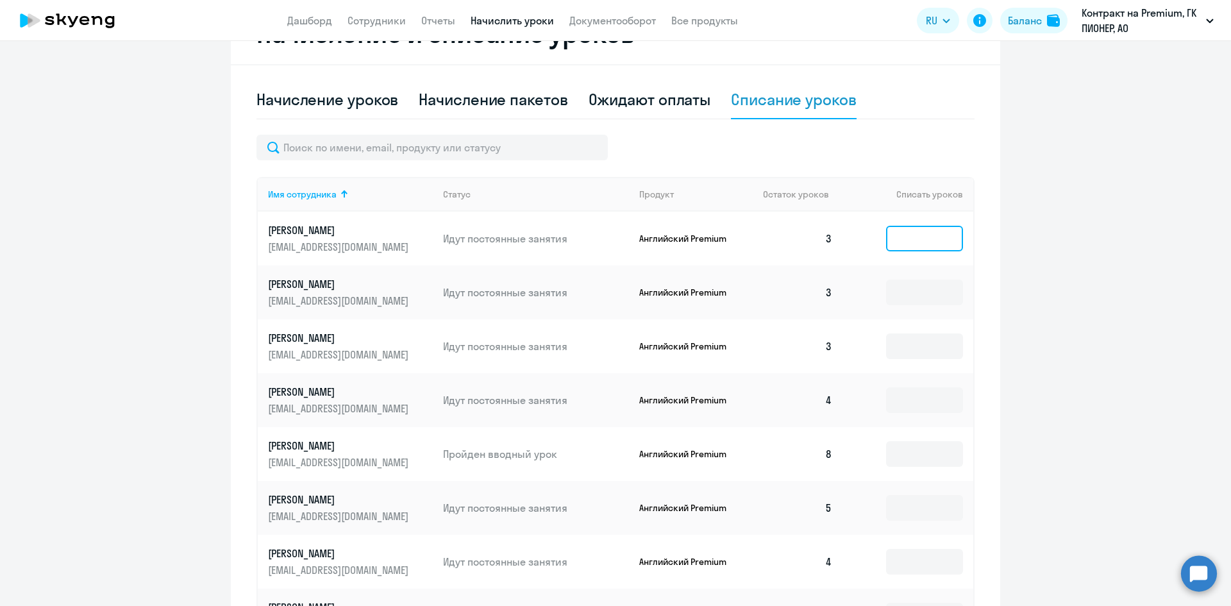
click at [898, 236] on input at bounding box center [924, 239] width 77 height 26
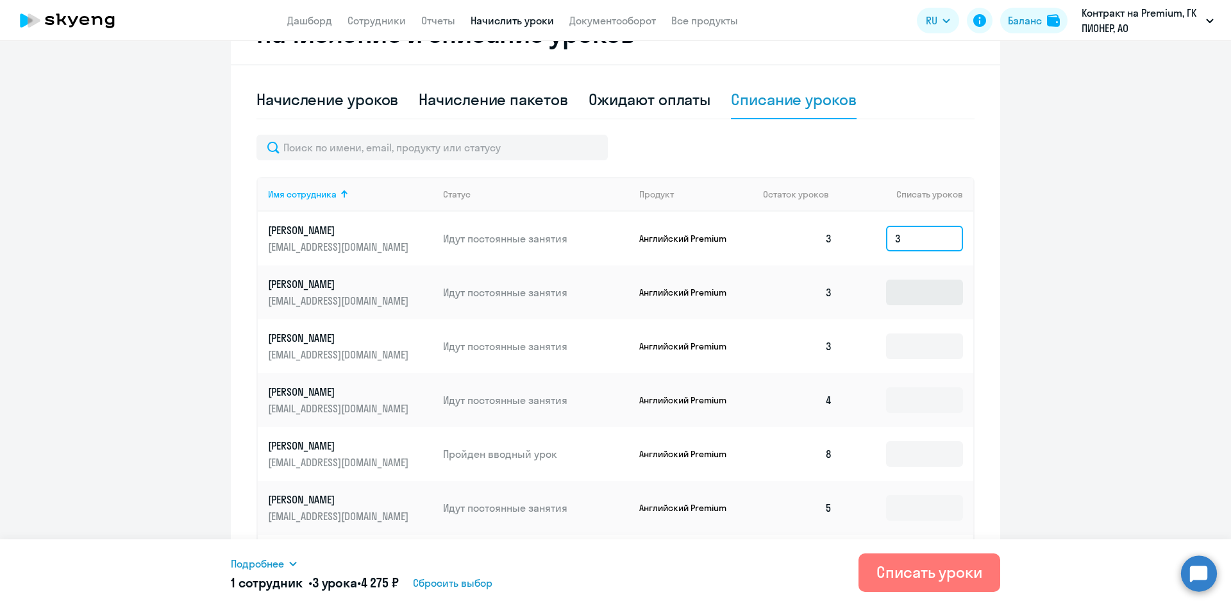
type input "3"
click at [905, 292] on input at bounding box center [924, 293] width 77 height 26
type input "3"
click at [909, 394] on input at bounding box center [924, 400] width 77 height 26
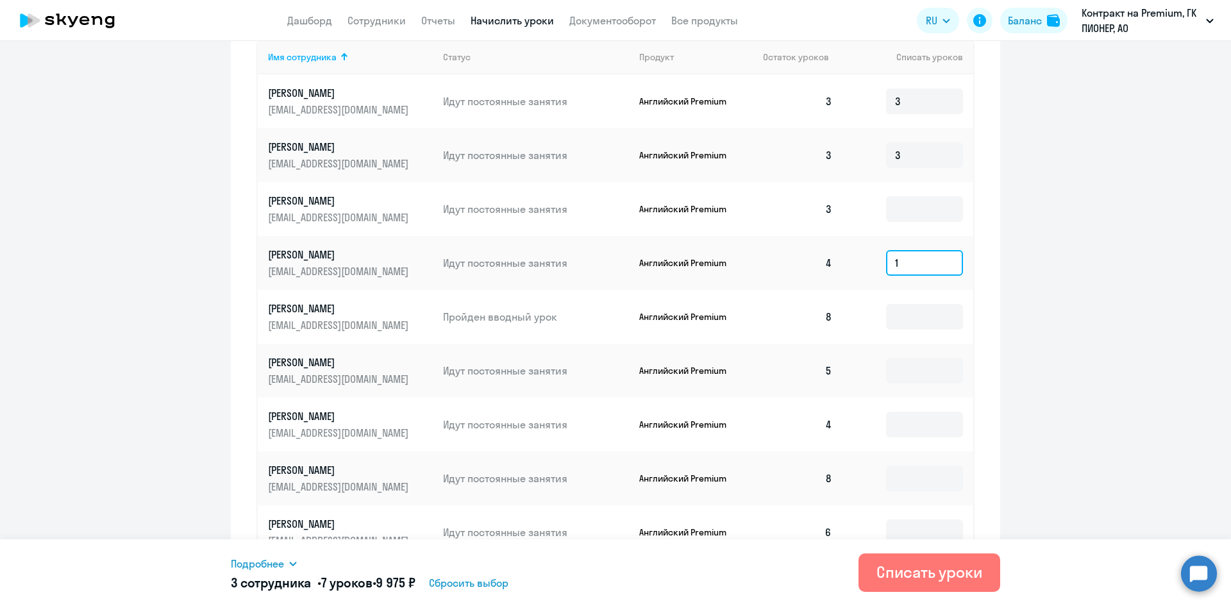
scroll to position [513, 0]
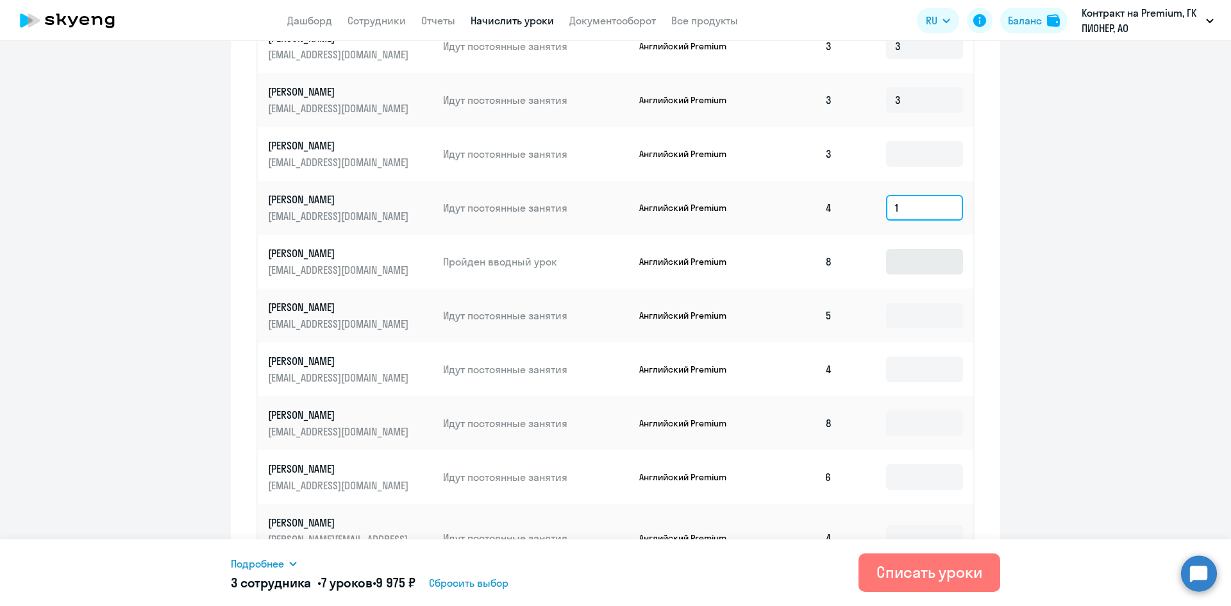
type input "1"
click at [924, 262] on input at bounding box center [924, 262] width 77 height 26
click at [1058, 438] on ng-component "Автоначисления Смотреть все действующий Доначисление до 8 Каждый месяц 16 сотру…" at bounding box center [615, 86] width 1231 height 1078
click at [909, 309] on input at bounding box center [924, 316] width 77 height 26
type input "1"
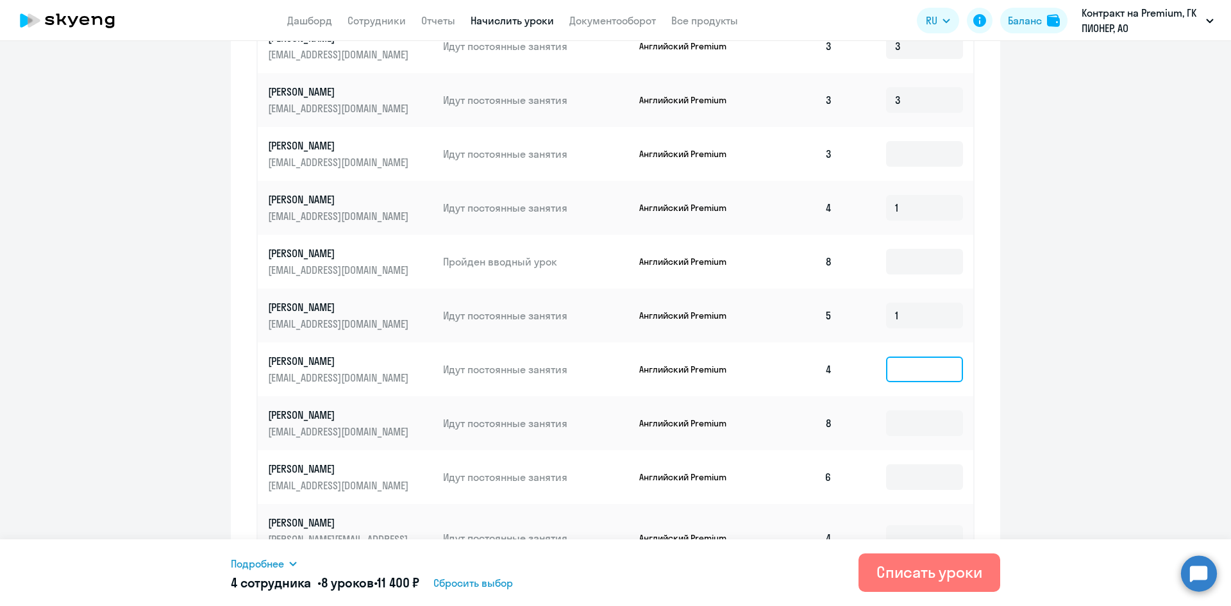
click at [899, 372] on input at bounding box center [924, 369] width 77 height 26
click at [906, 424] on input at bounding box center [924, 423] width 77 height 26
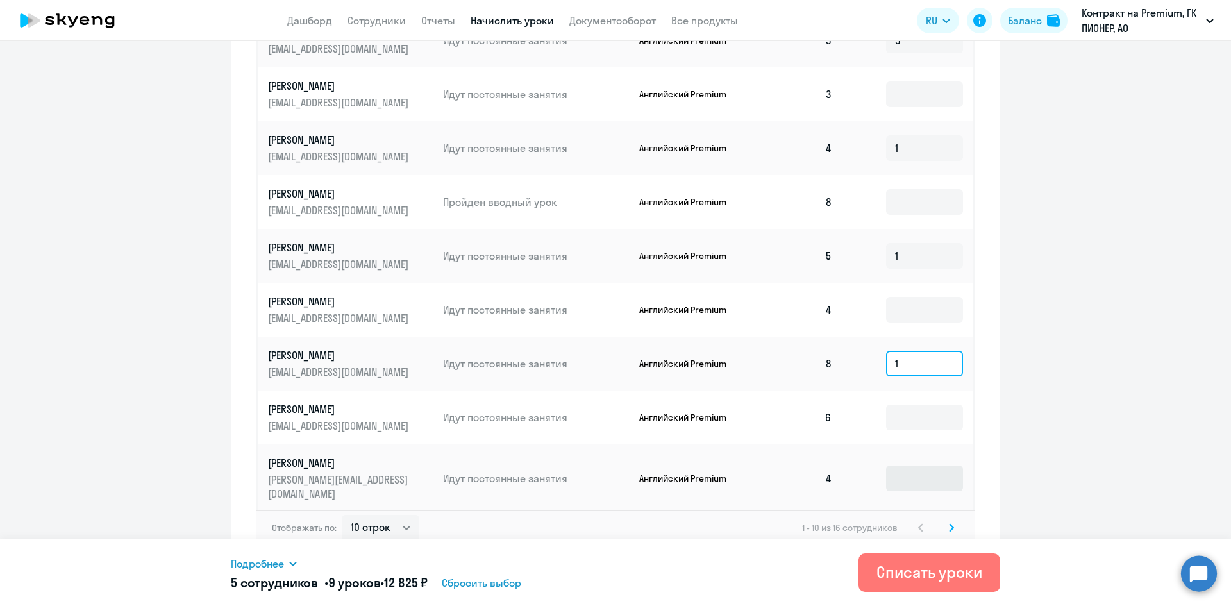
type input "1"
click at [913, 465] on input at bounding box center [924, 478] width 77 height 26
type input "4"
click at [952, 520] on svg-icon at bounding box center [951, 527] width 15 height 15
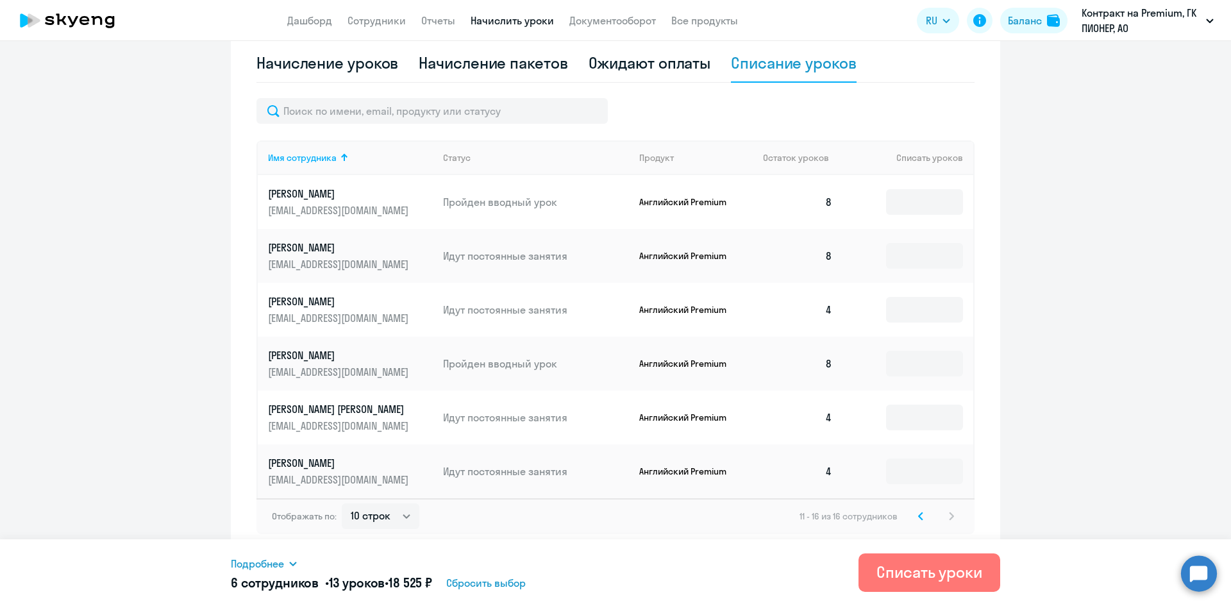
scroll to position [357, 0]
click at [907, 259] on input at bounding box center [924, 256] width 77 height 26
click at [1123, 336] on ng-component "Автоначисления Смотреть все действующий Доначисление до 8 Каждый месяц 16 сотру…" at bounding box center [615, 128] width 1231 height 851
click at [874, 317] on td at bounding box center [907, 310] width 131 height 54
click at [886, 317] on input at bounding box center [924, 310] width 77 height 26
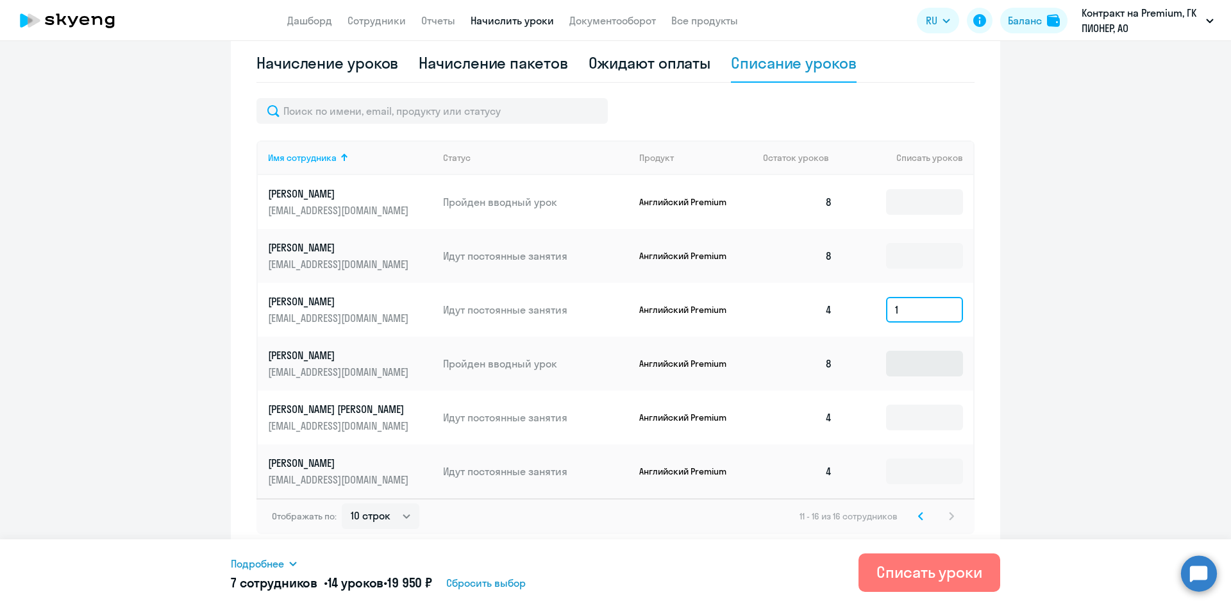
type input "1"
click at [904, 368] on input at bounding box center [924, 364] width 77 height 26
click at [393, 515] on select "10 строк 30 строк 50 строк" at bounding box center [381, 516] width 78 height 26
select select "30"
click at [342, 503] on select "10 строк 30 строк 50 строк" at bounding box center [381, 516] width 78 height 26
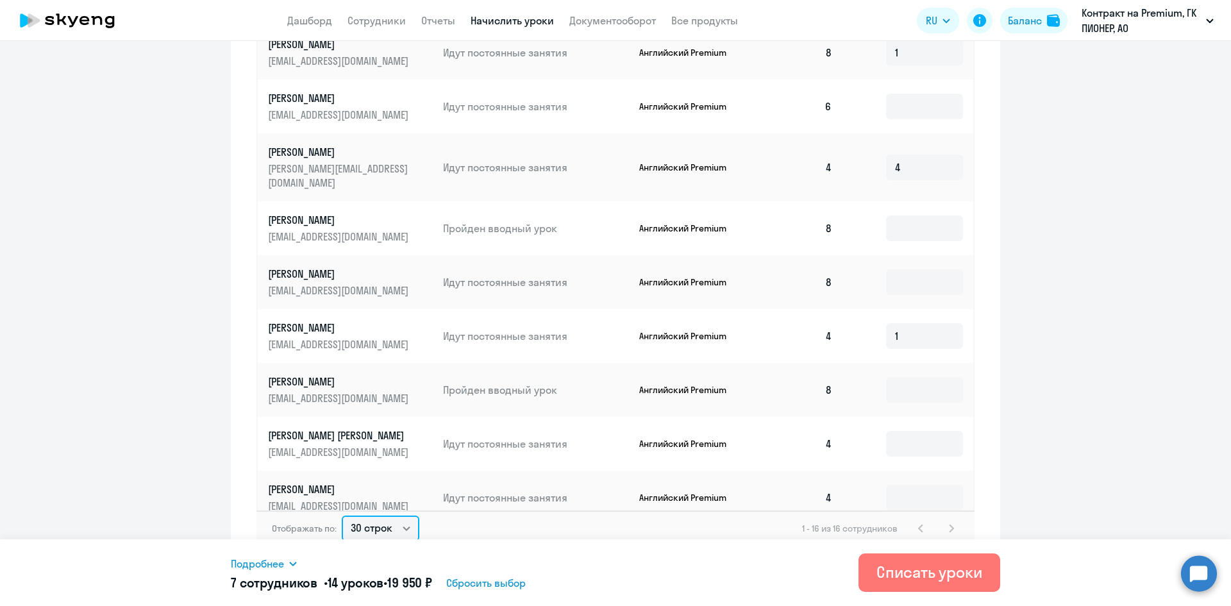
scroll to position [584, 0]
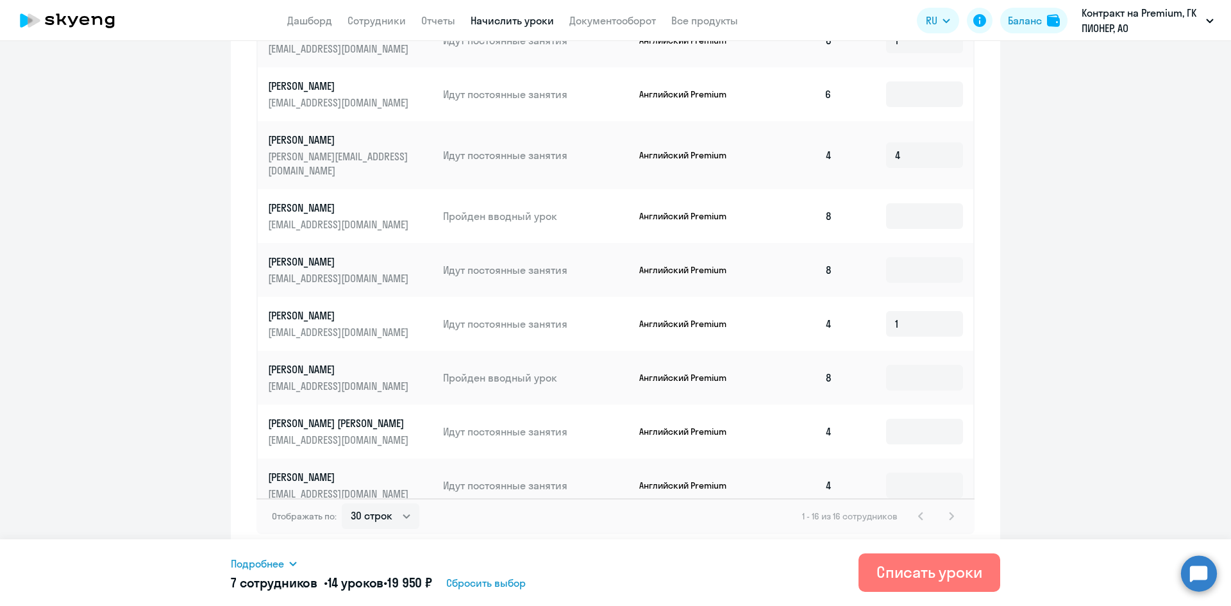
click at [1057, 392] on ng-component "Автоначисления Смотреть все действующий Доначисление до 8 Каждый месяц 16 сотру…" at bounding box center [615, 15] width 1231 height 1078
click at [886, 257] on input at bounding box center [924, 270] width 77 height 26
type input "8"
click at [912, 568] on div "Списать уроки" at bounding box center [929, 572] width 106 height 21
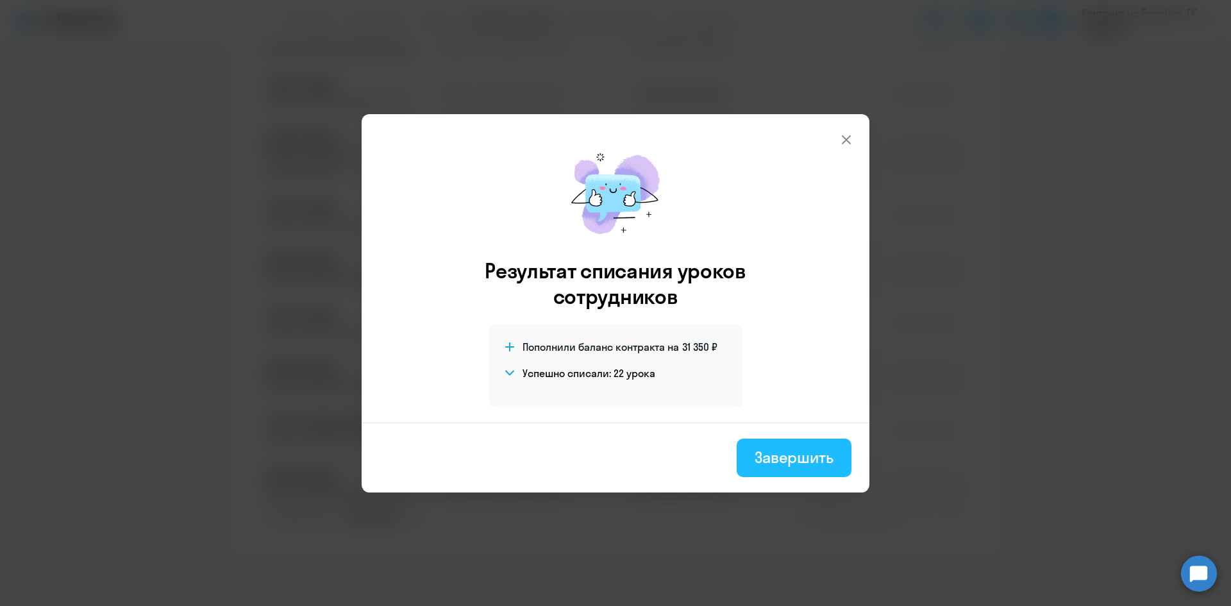
click at [787, 453] on div "Завершить" at bounding box center [794, 457] width 79 height 21
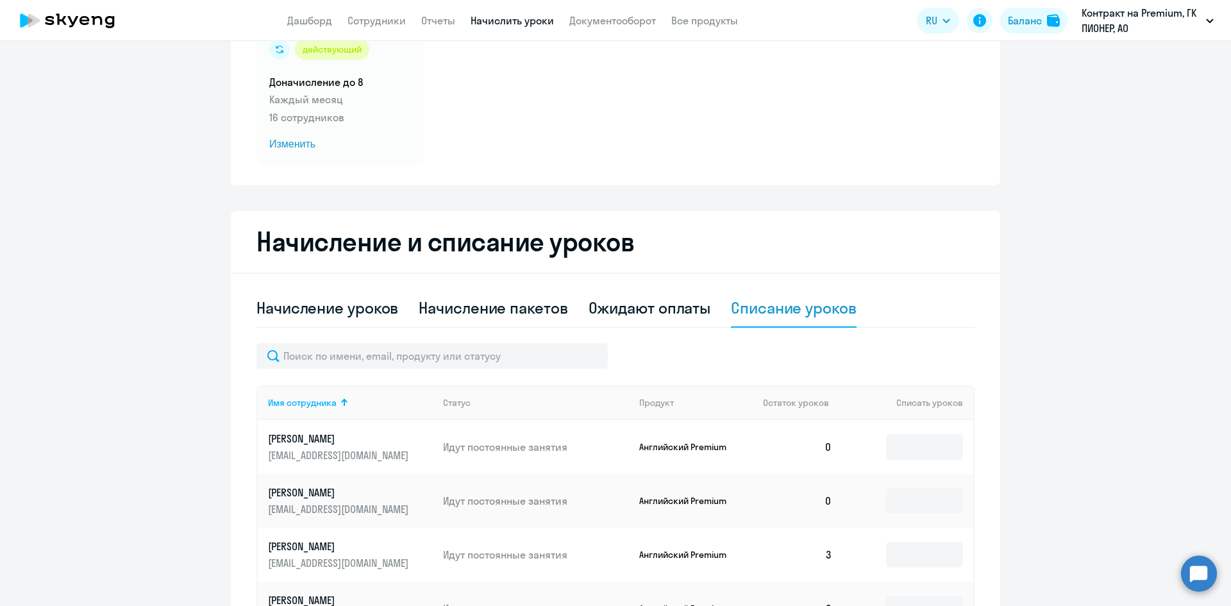
scroll to position [0, 0]
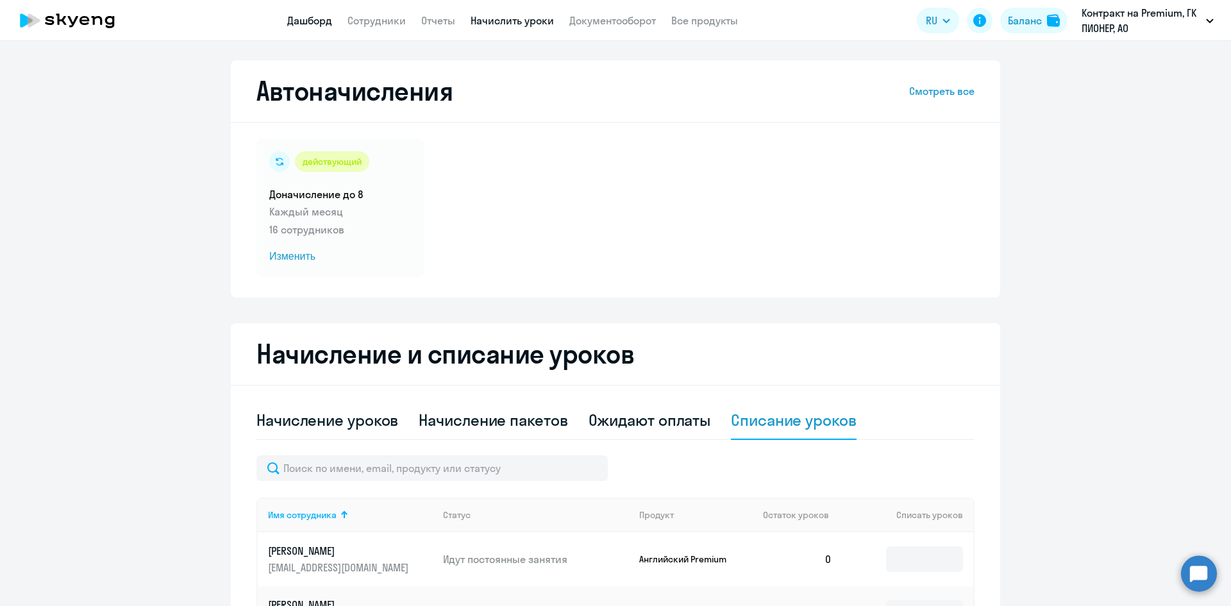
click at [322, 25] on link "Дашборд" at bounding box center [309, 20] width 45 height 13
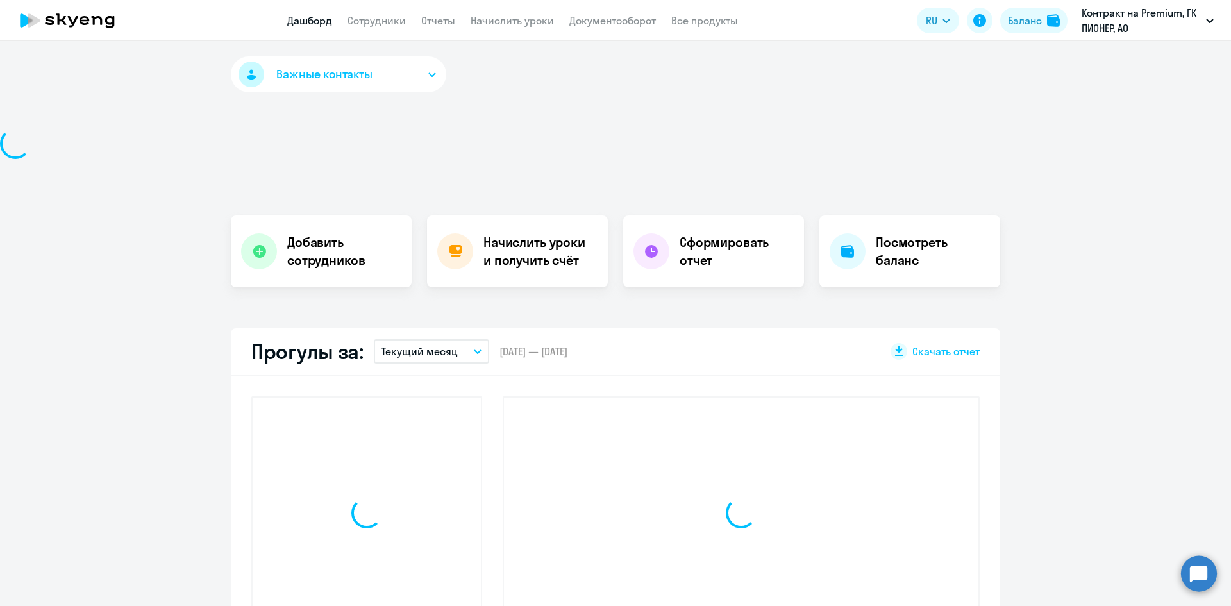
select select "30"
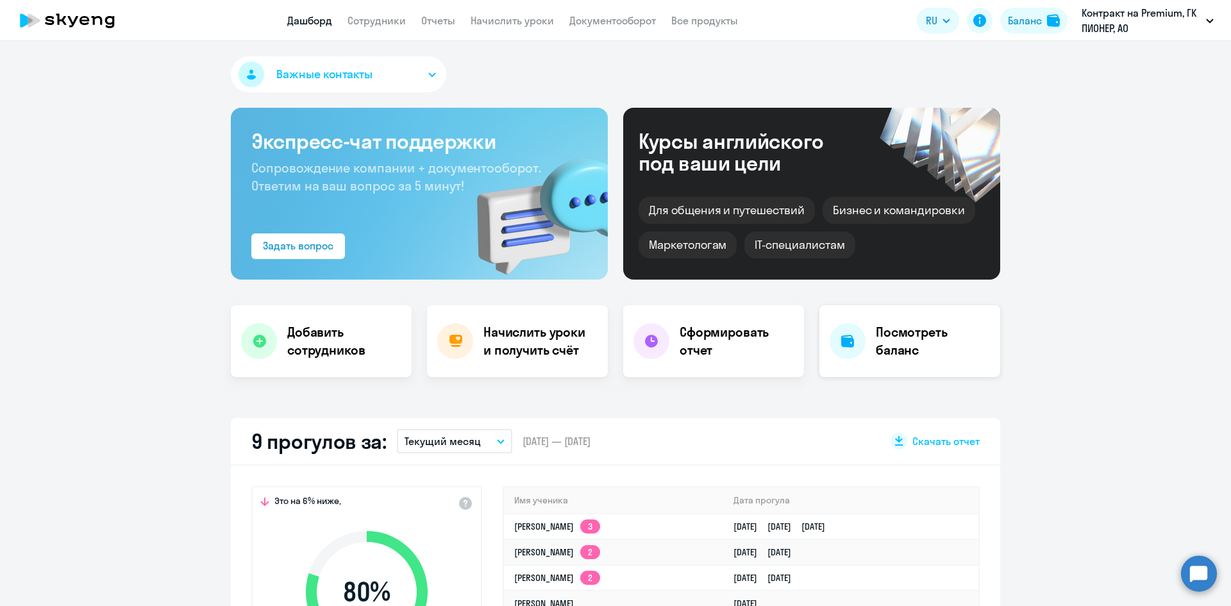
click at [876, 358] on h4 "Посмотреть баланс" at bounding box center [933, 341] width 114 height 36
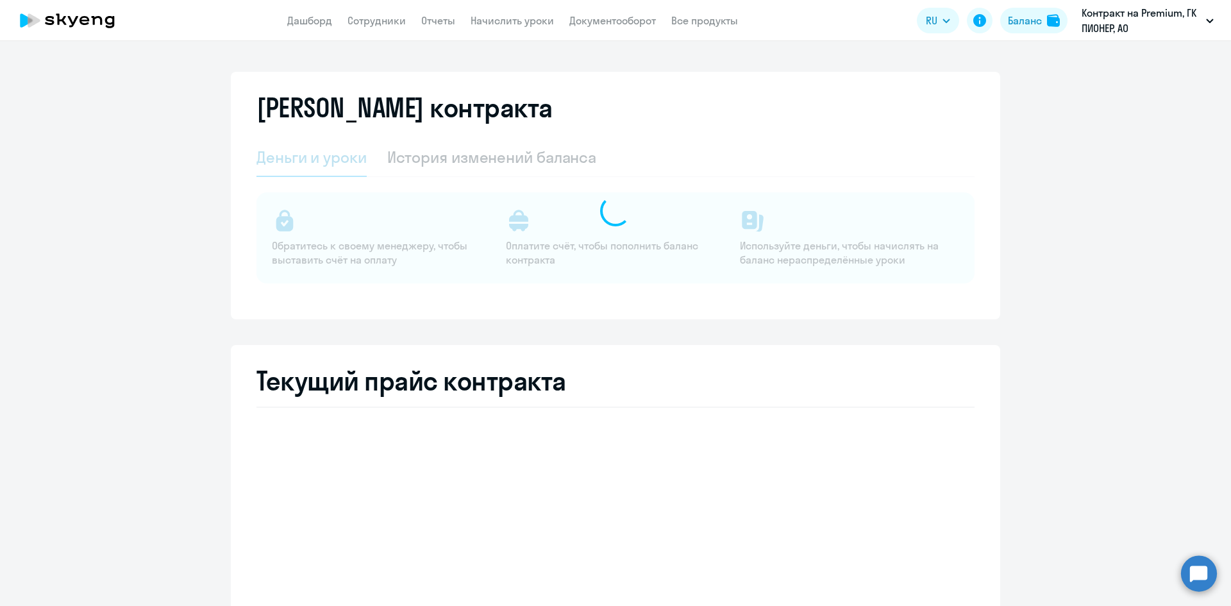
select select "english_adult_not_native_speaker"
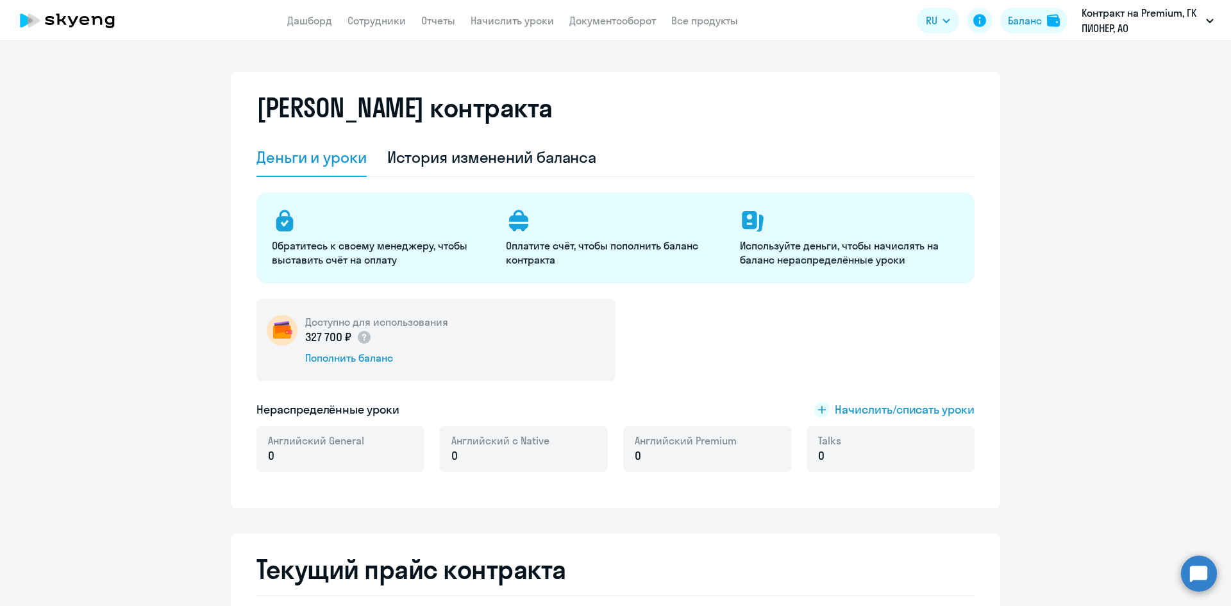
drag, startPoint x: 1048, startPoint y: 249, endPoint x: 1044, endPoint y: 255, distance: 6.9
